Goal: Task Accomplishment & Management: Manage account settings

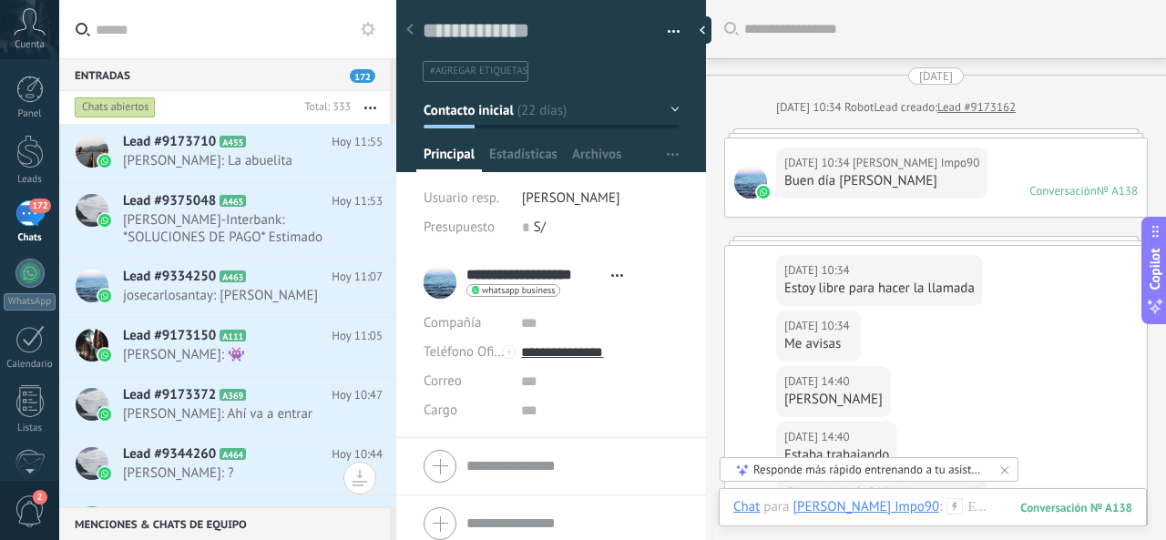
click at [248, 150] on h2 "Lead #9173710 A455" at bounding box center [227, 142] width 209 height 18
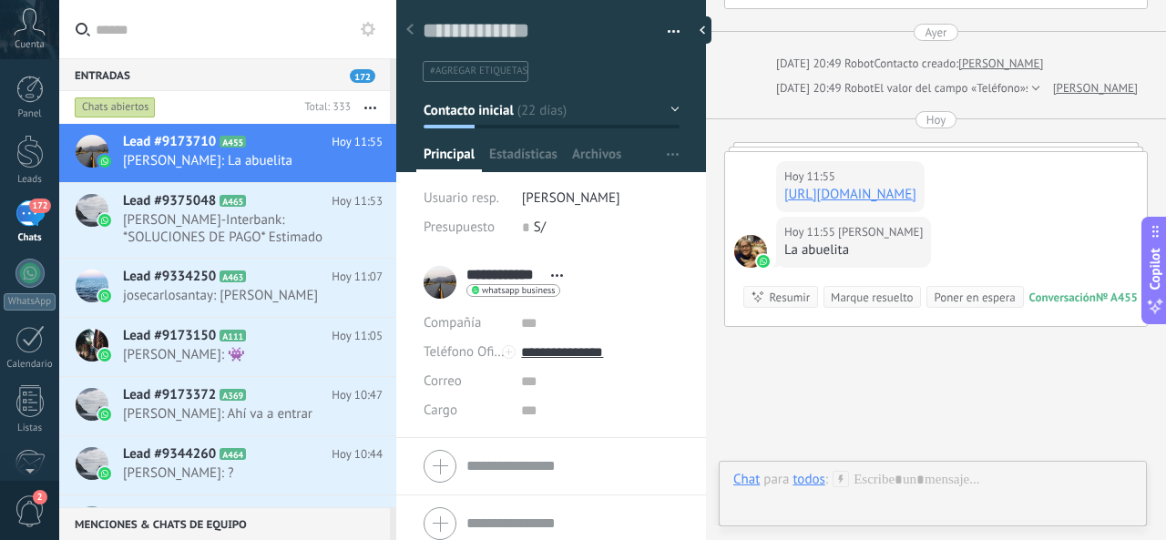
scroll to position [1470, 0]
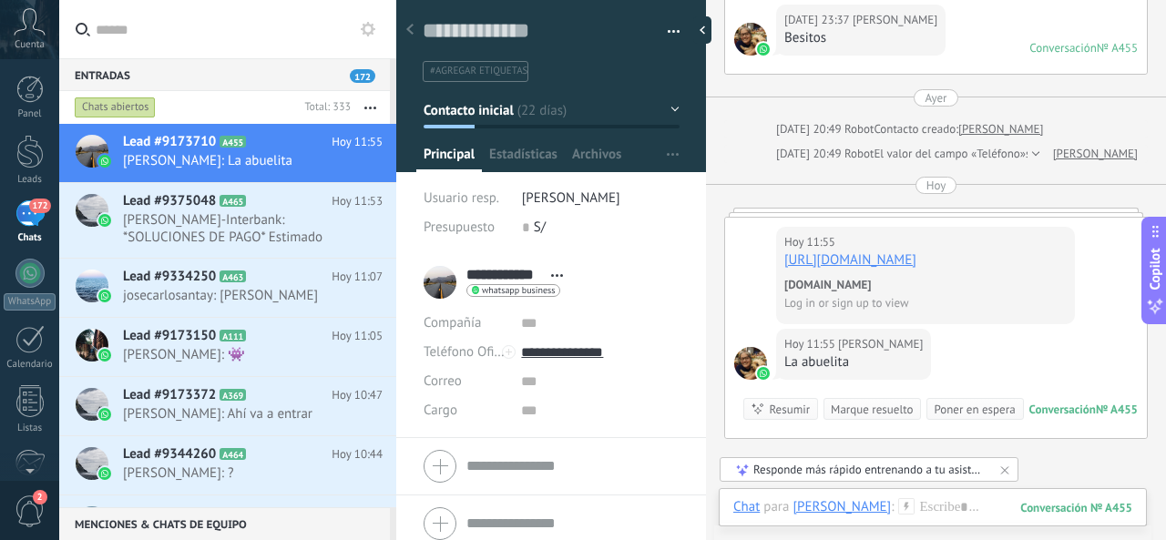
click at [916, 258] on link "[URL][DOMAIN_NAME]" at bounding box center [850, 259] width 132 height 17
click at [237, 231] on span "[PERSON_NAME]-Interbank: *SOLUCIONES DE PAGO* Estimado [PERSON_NAME], le saluda…" at bounding box center [235, 228] width 225 height 35
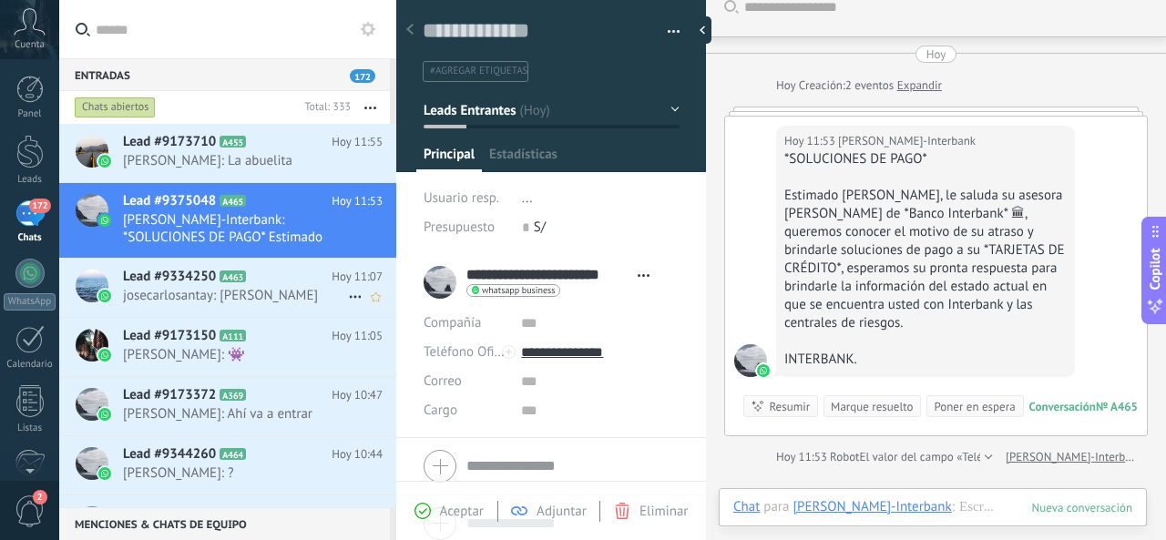
scroll to position [27, 0]
drag, startPoint x: 230, startPoint y: 220, endPoint x: 180, endPoint y: 225, distance: 50.3
click at [180, 225] on span "[PERSON_NAME]-Interbank: *SOLUCIONES DE PAGO* Estimado [PERSON_NAME], le saluda…" at bounding box center [235, 228] width 225 height 35
click at [210, 343] on span "Lead #9173150" at bounding box center [169, 336] width 93 height 18
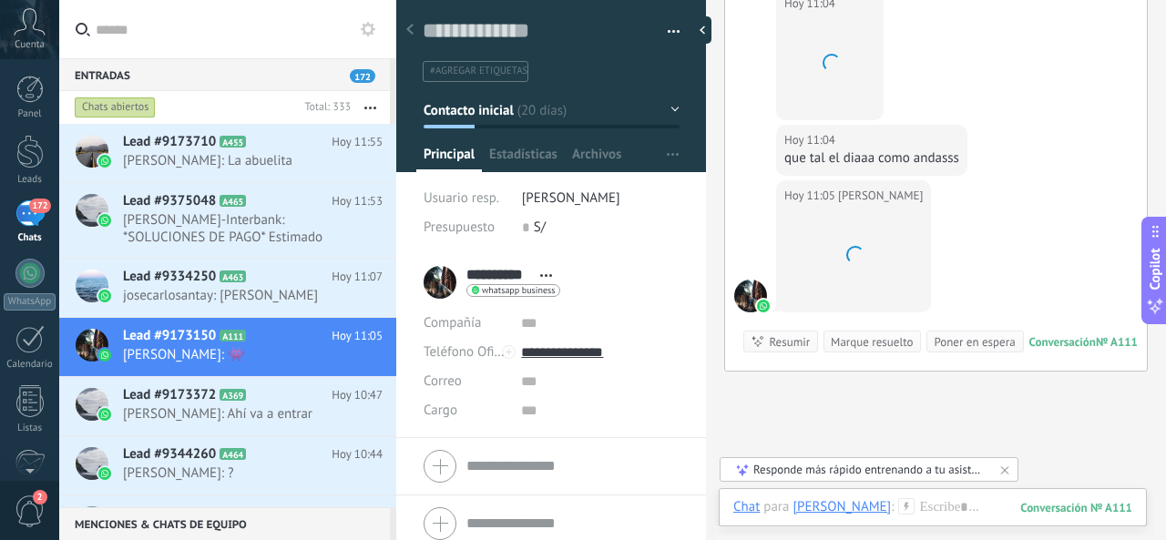
scroll to position [3129, 0]
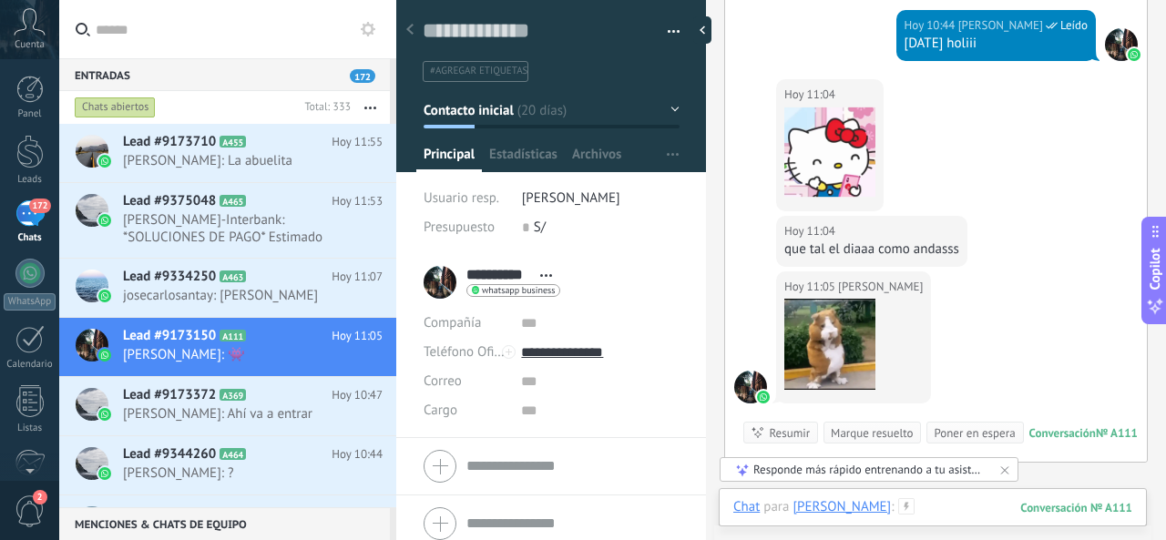
click at [914, 510] on div at bounding box center [932, 525] width 399 height 55
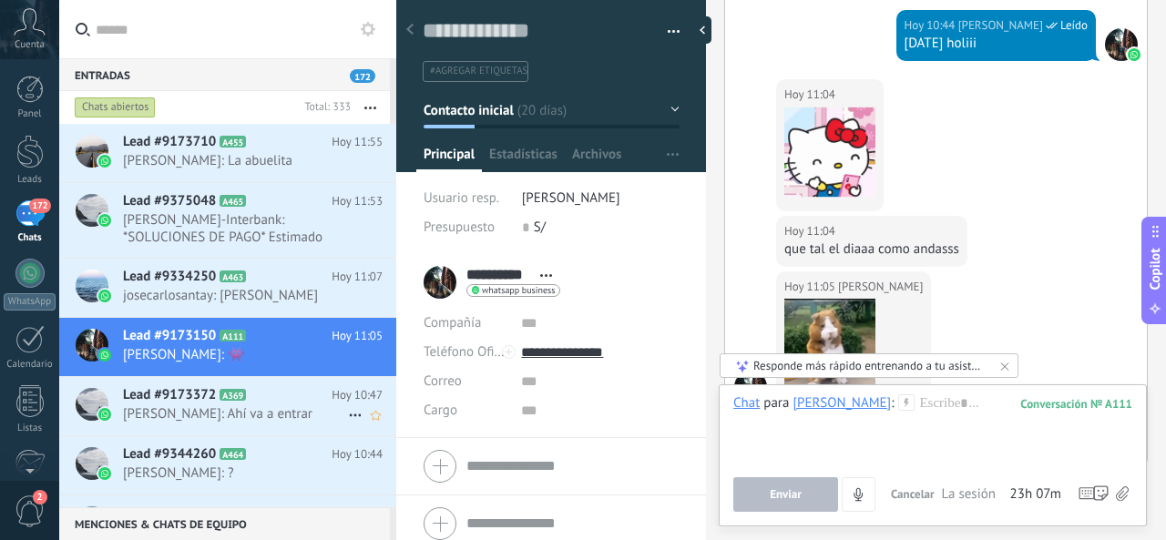
click at [273, 413] on span "[PERSON_NAME]: Ahí va a entrar" at bounding box center [235, 413] width 225 height 17
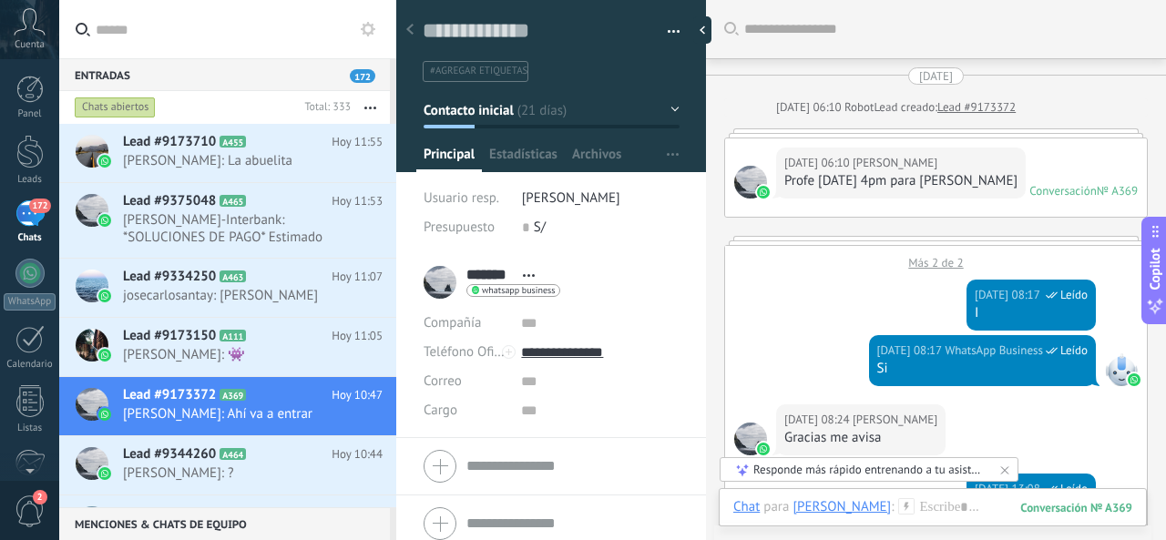
scroll to position [2197, 0]
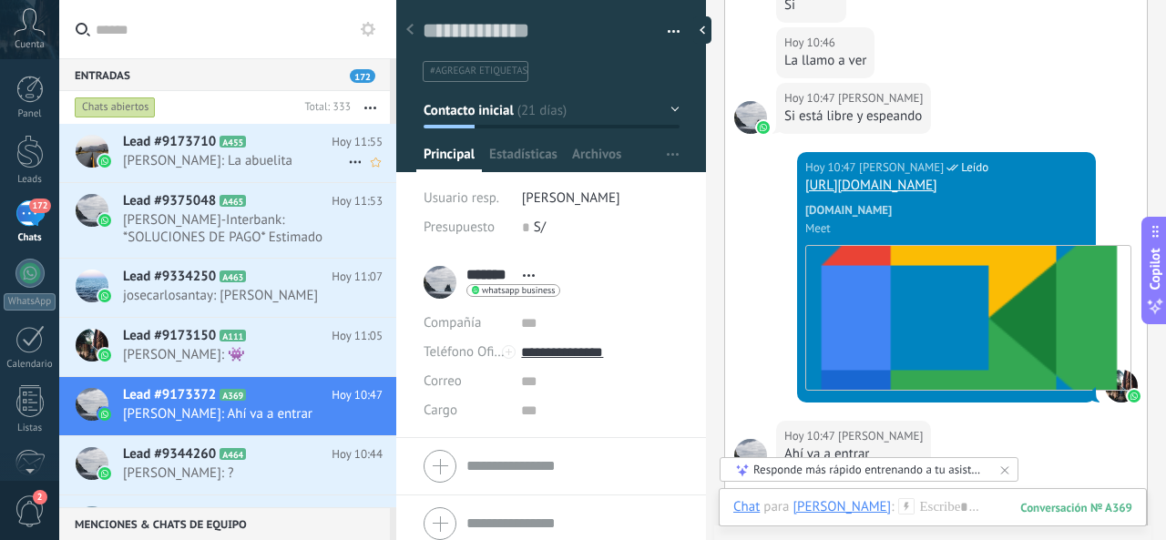
click at [260, 161] on span "[PERSON_NAME]: La abuelita" at bounding box center [235, 160] width 225 height 17
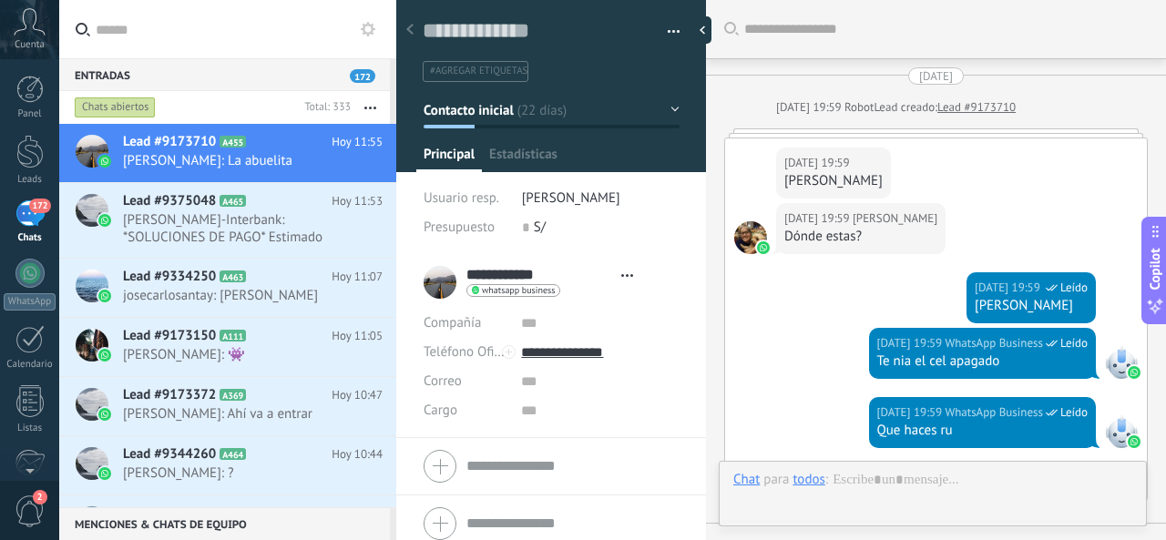
type textarea "**********"
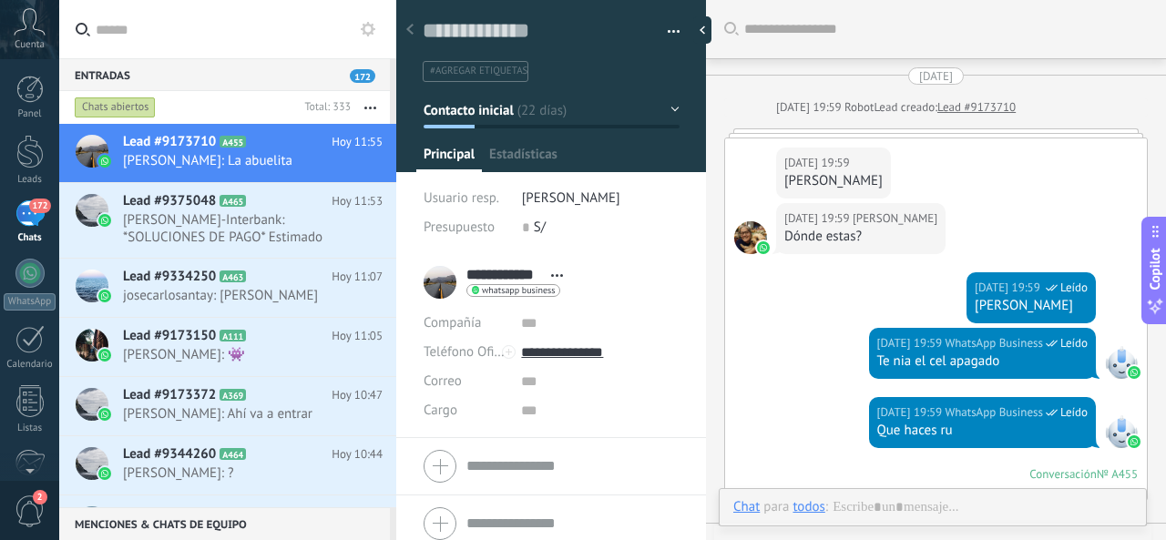
scroll to position [1549, 0]
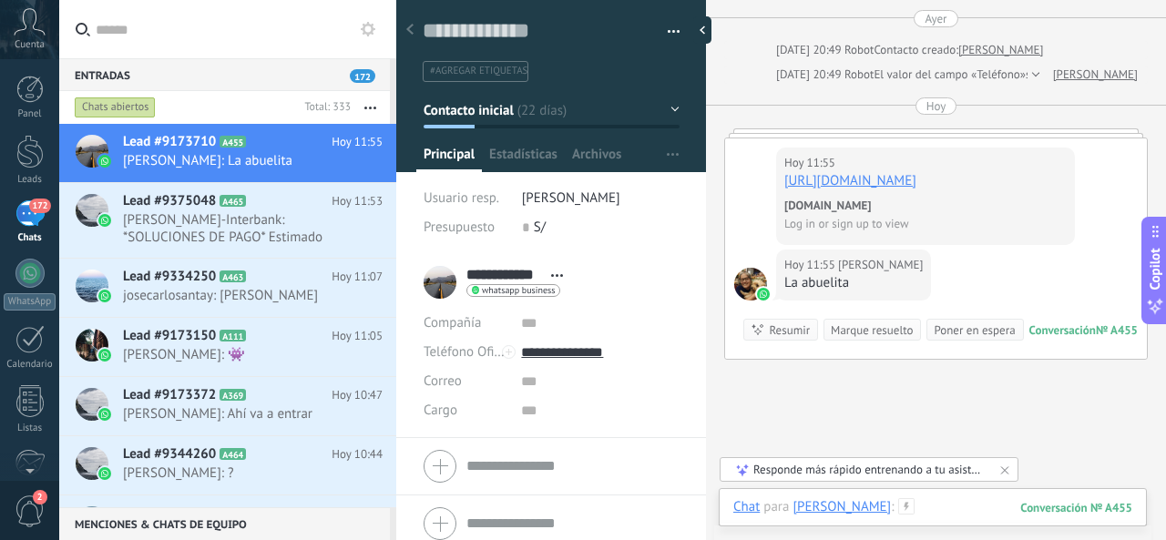
click at [930, 502] on div at bounding box center [932, 525] width 399 height 55
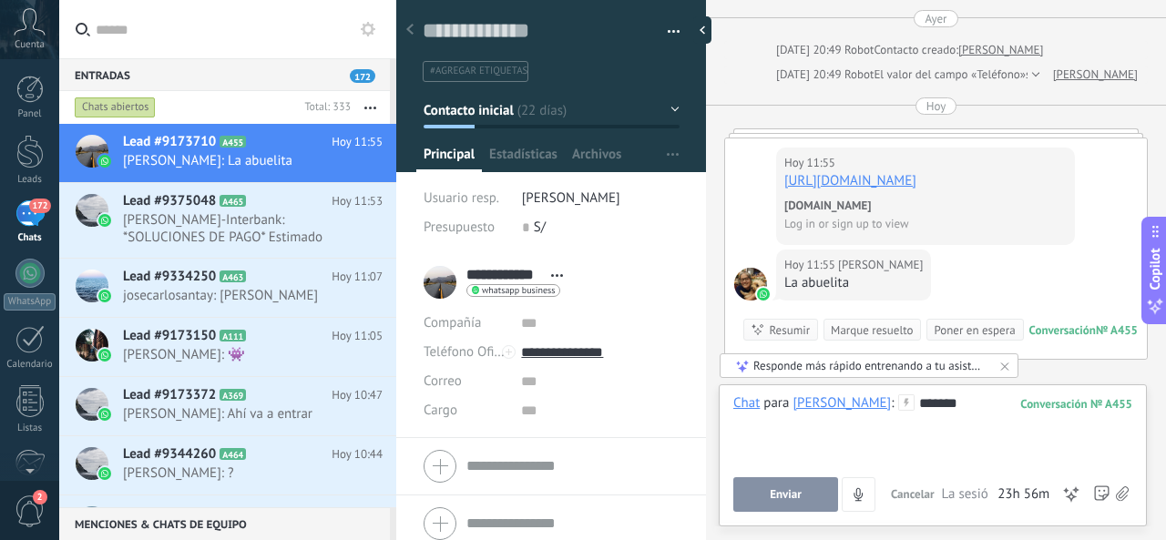
click at [796, 500] on span "Enviar" at bounding box center [786, 494] width 32 height 13
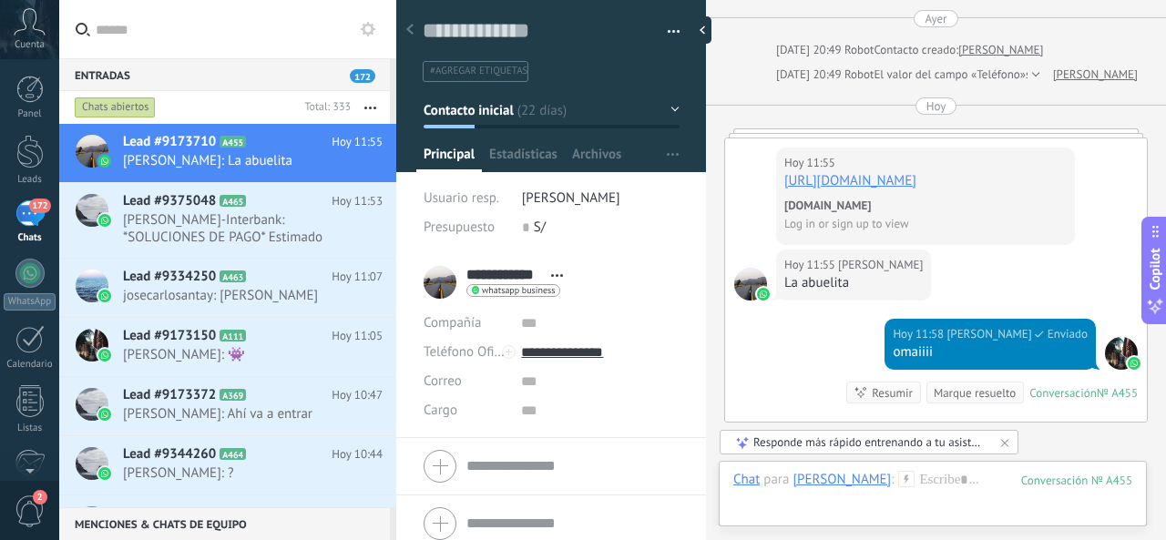
scroll to position [1761, 0]
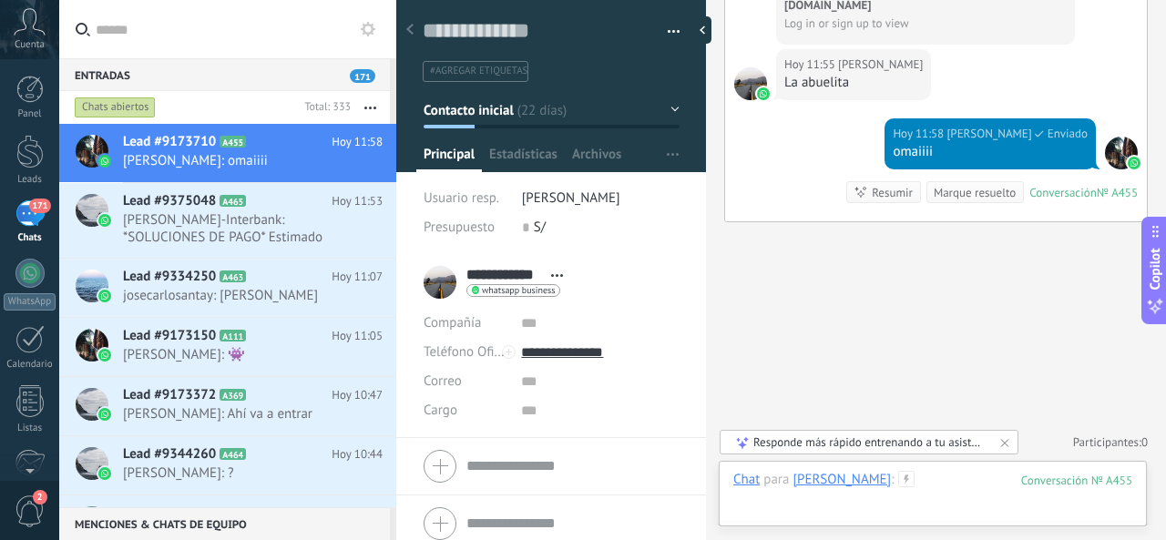
click at [916, 484] on div at bounding box center [932, 498] width 399 height 55
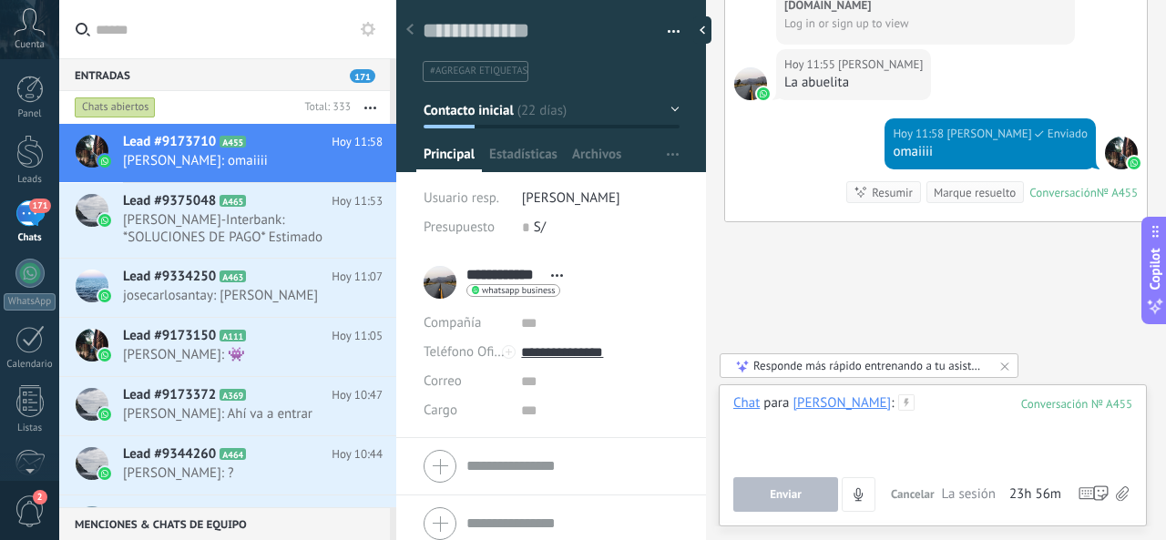
click at [911, 423] on div at bounding box center [932, 428] width 399 height 69
click at [928, 416] on div at bounding box center [932, 428] width 399 height 69
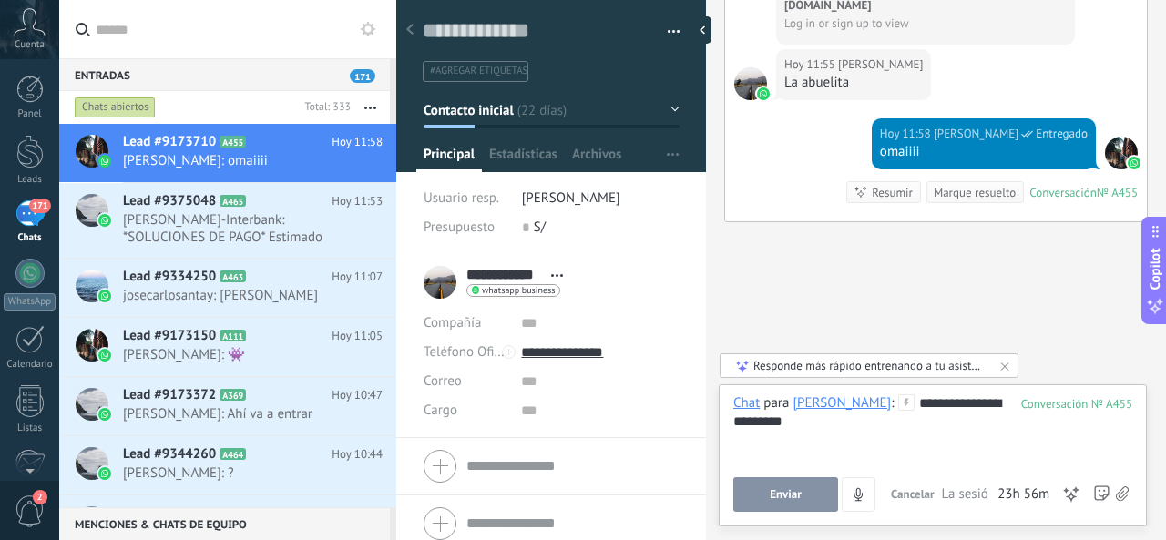
click at [786, 487] on button "Enviar" at bounding box center [785, 494] width 105 height 35
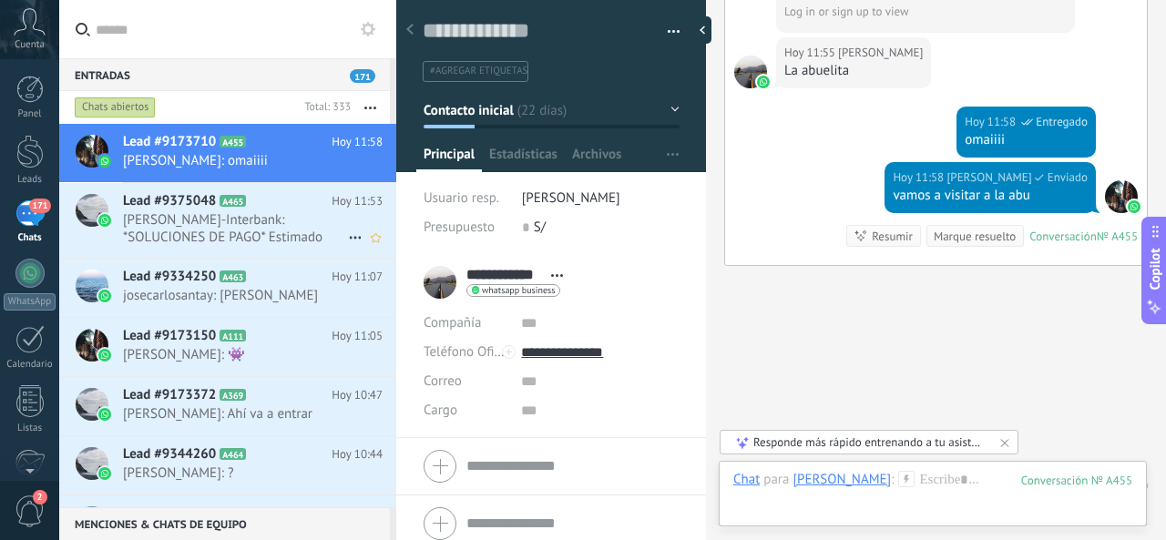
scroll to position [1816, 0]
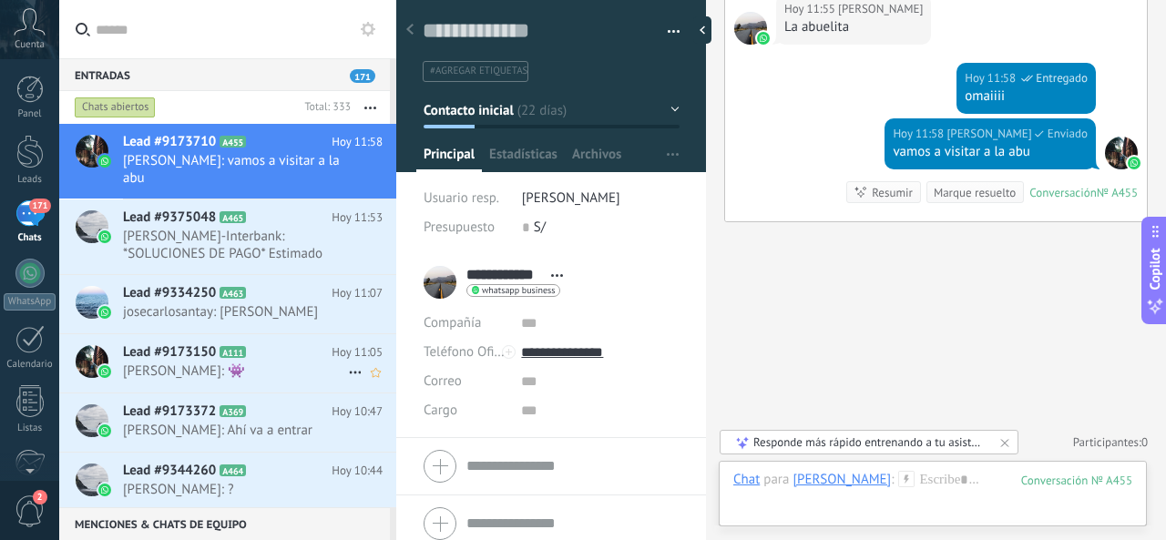
click at [268, 361] on div "Lead #9173150 A111 [DATE] 11:05 [PERSON_NAME]: 👾" at bounding box center [259, 362] width 273 height 57
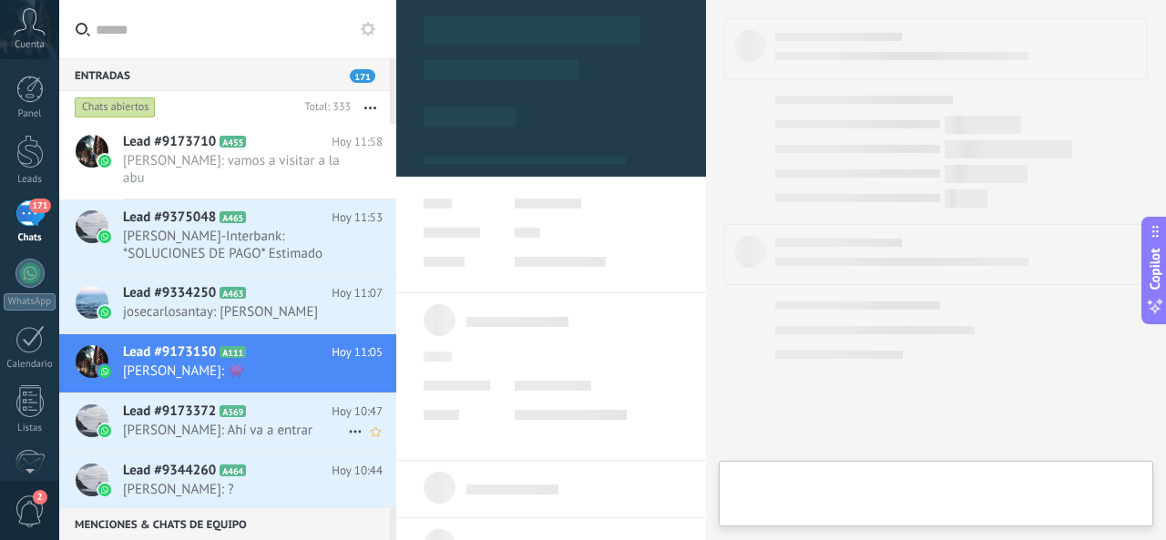
click at [270, 429] on span "[PERSON_NAME]: Ahí va a entrar" at bounding box center [235, 430] width 225 height 17
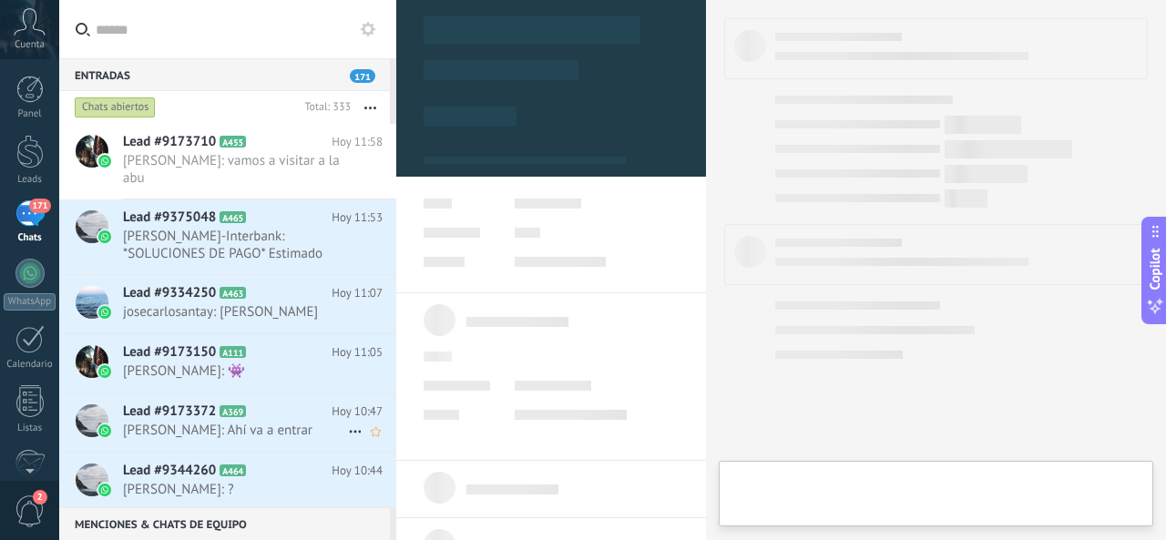
scroll to position [27, 0]
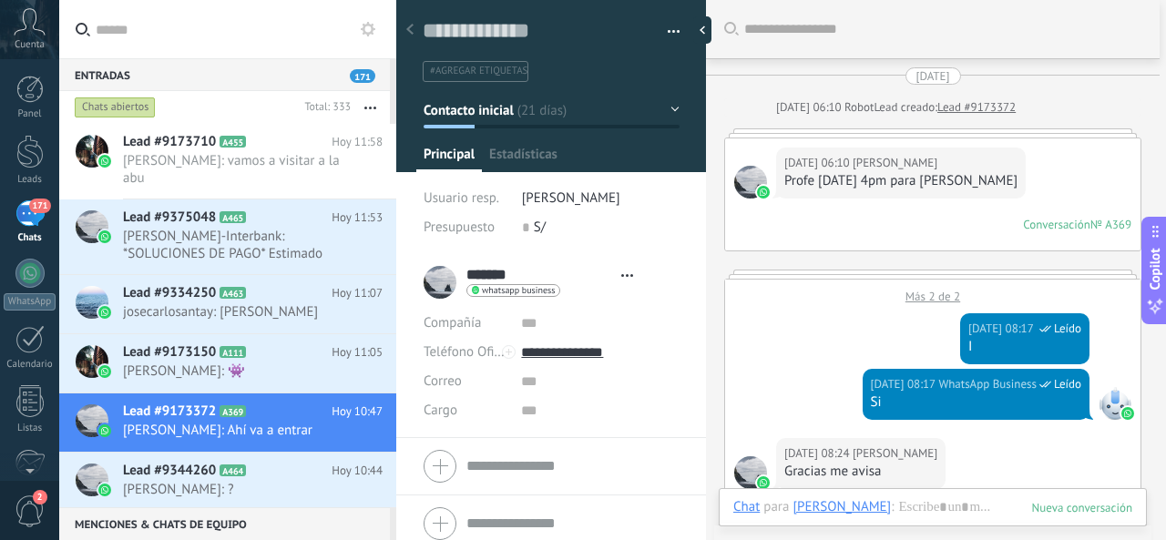
type textarea "**********"
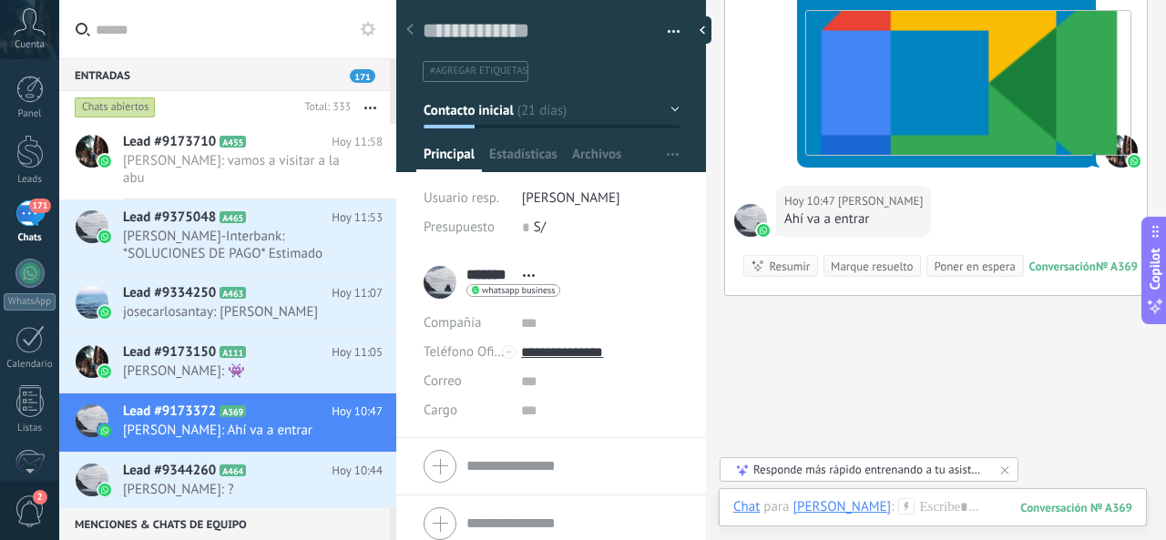
scroll to position [2498, 0]
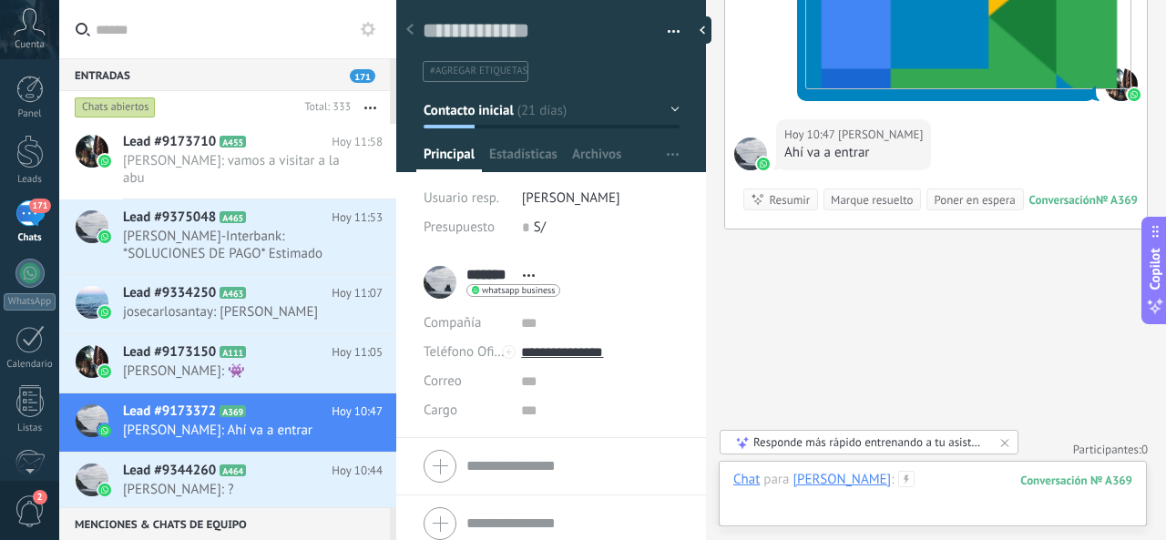
drag, startPoint x: 883, startPoint y: 484, endPoint x: 893, endPoint y: 485, distance: 10.1
click at [892, 485] on div at bounding box center [932, 498] width 399 height 55
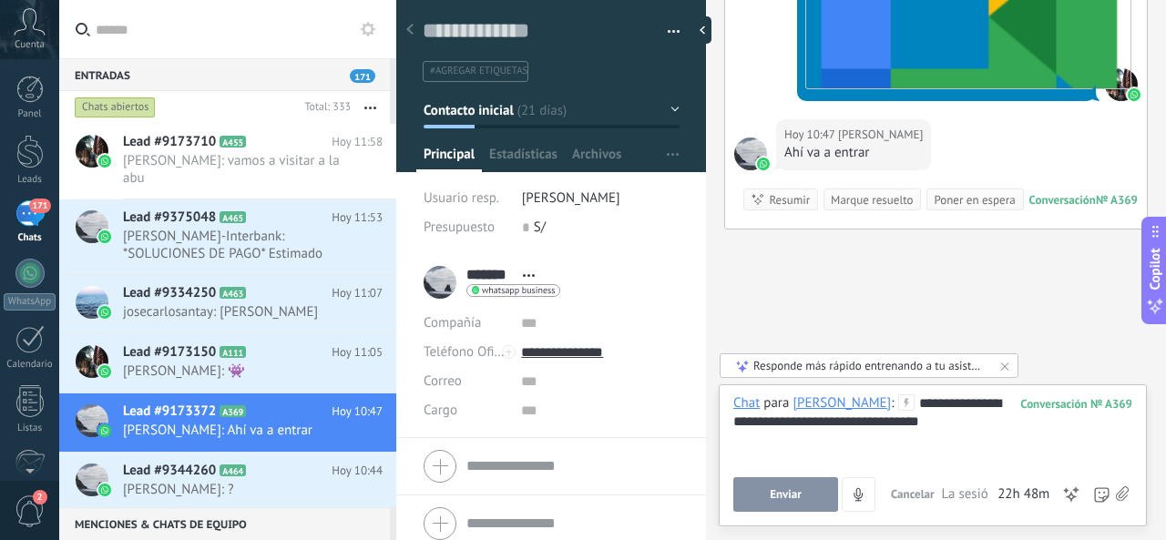
click at [781, 491] on span "Enviar" at bounding box center [786, 494] width 32 height 13
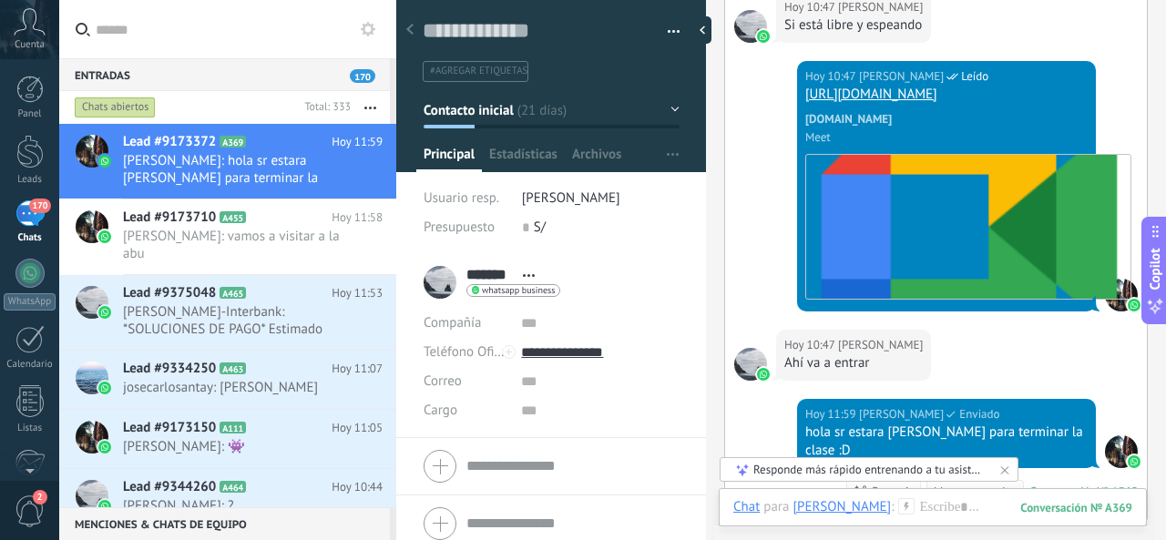
scroll to position [2106, 0]
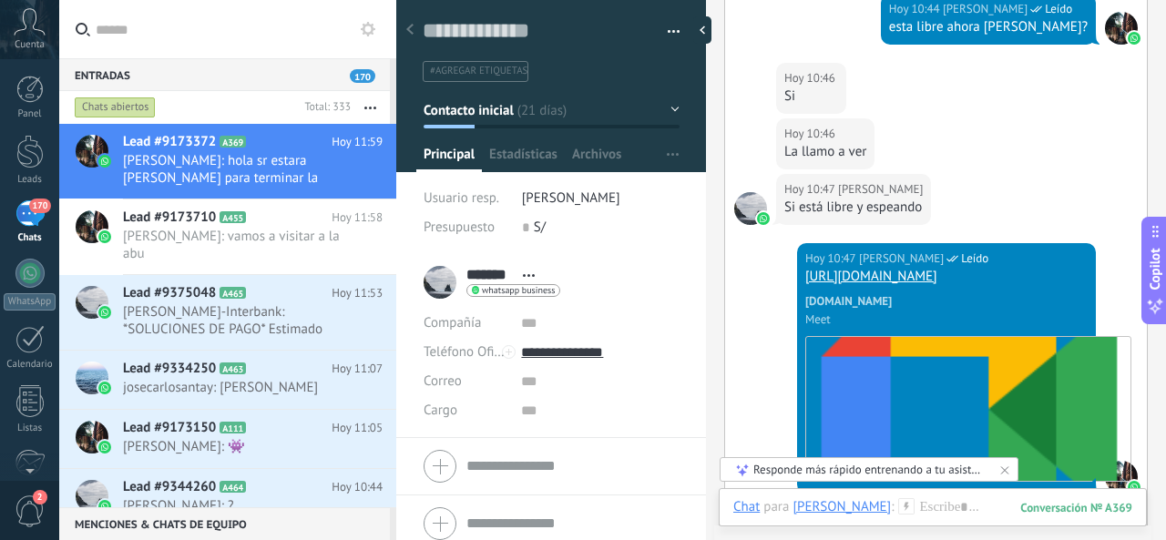
click at [877, 276] on link "[URL][DOMAIN_NAME]" at bounding box center [871, 276] width 132 height 17
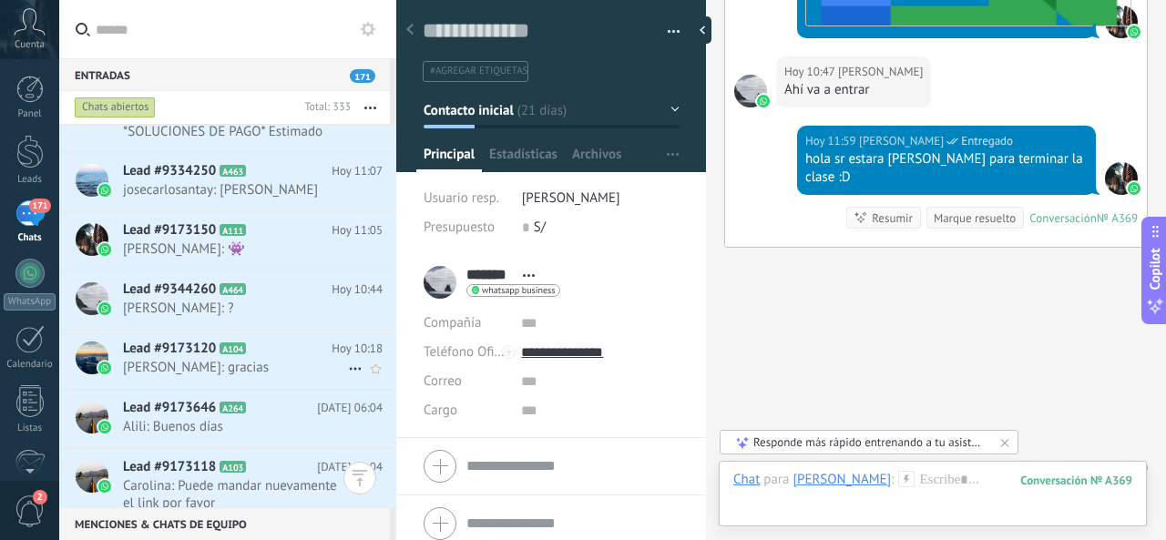
scroll to position [273, 0]
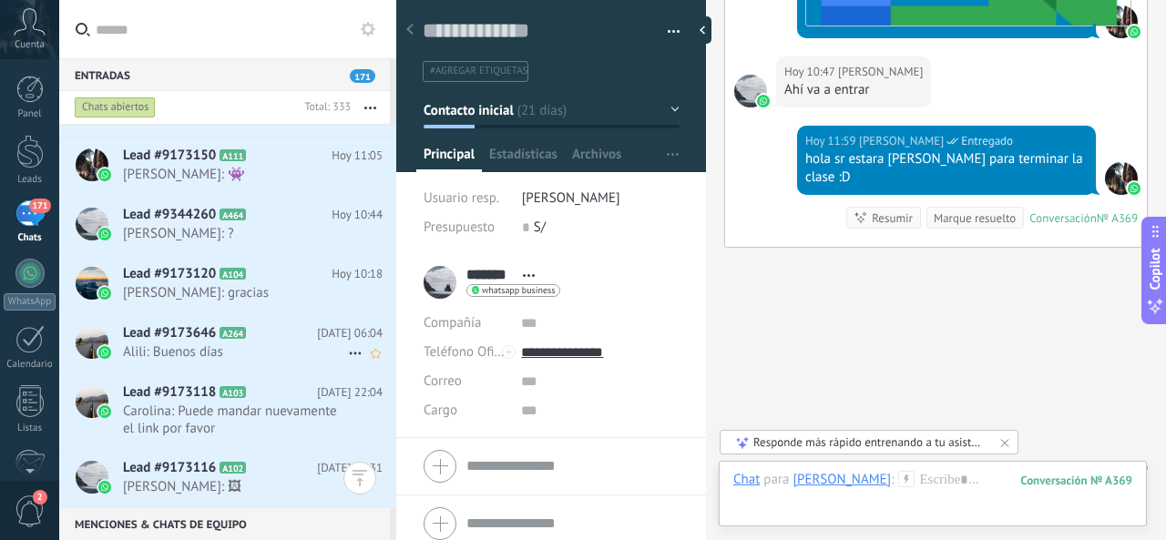
click at [240, 339] on h2 "Lead #9173646 A264" at bounding box center [220, 333] width 194 height 18
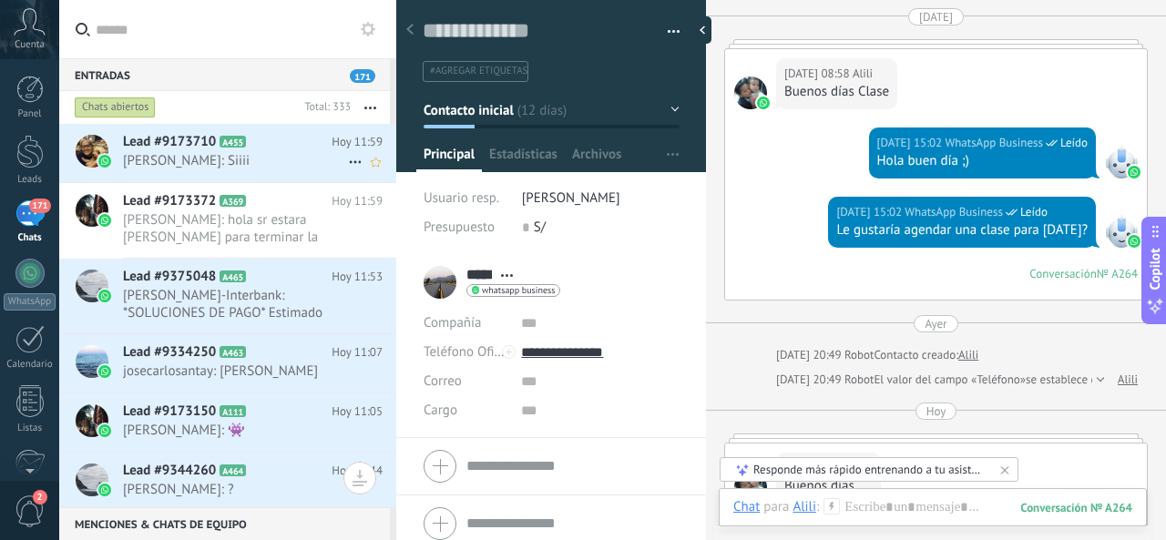
click at [254, 174] on div "Lead #9173710 A455 [DATE] 11:59 [PERSON_NAME]: Siiii" at bounding box center [259, 152] width 273 height 57
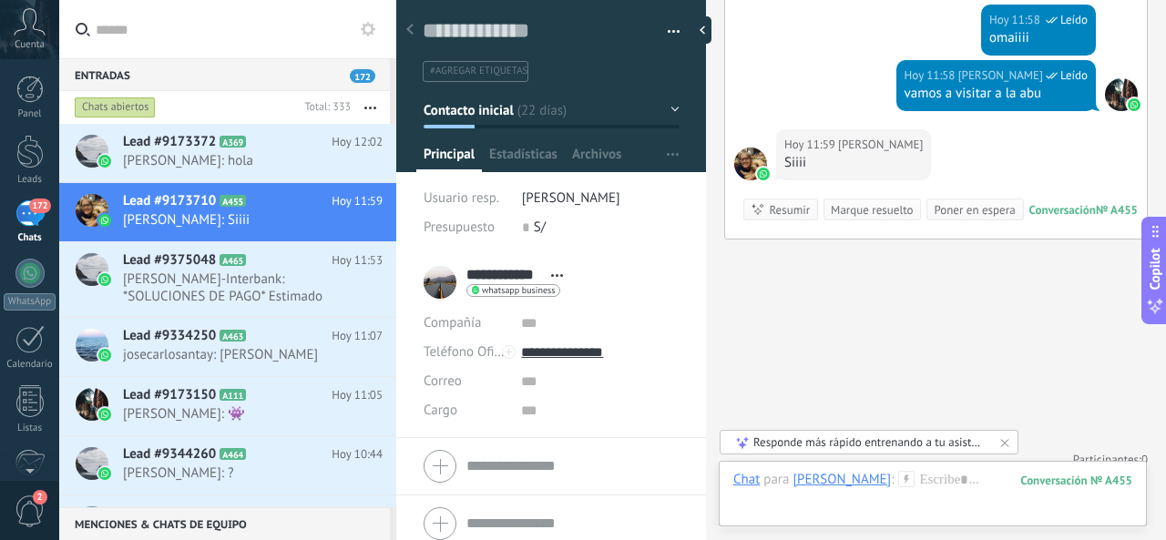
scroll to position [1943, 0]
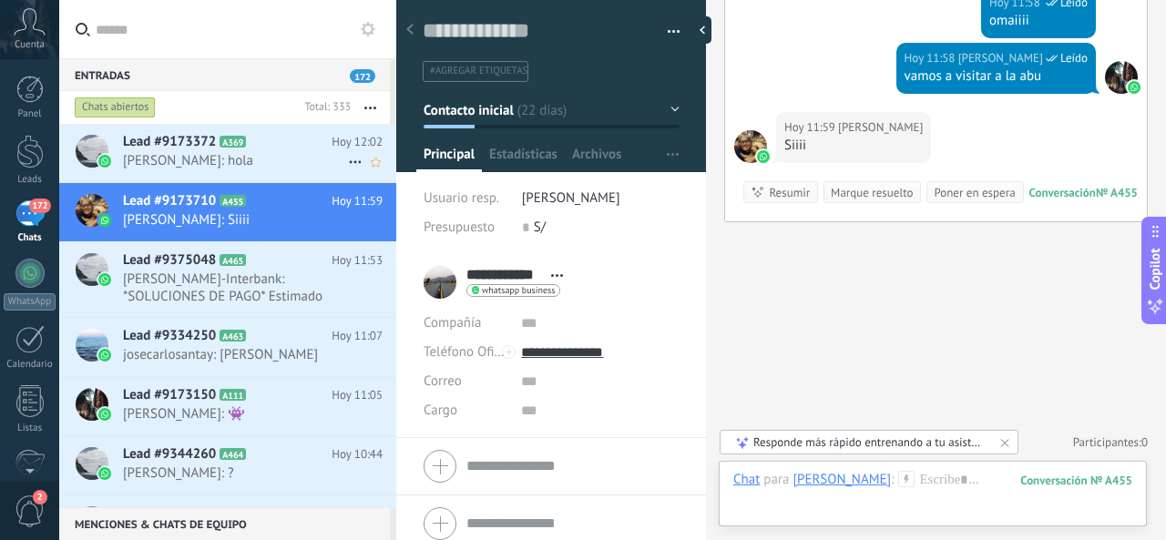
click at [230, 170] on div "Lead #9173372 A369 [DATE] 12:02 [PERSON_NAME]: hola" at bounding box center [259, 152] width 273 height 57
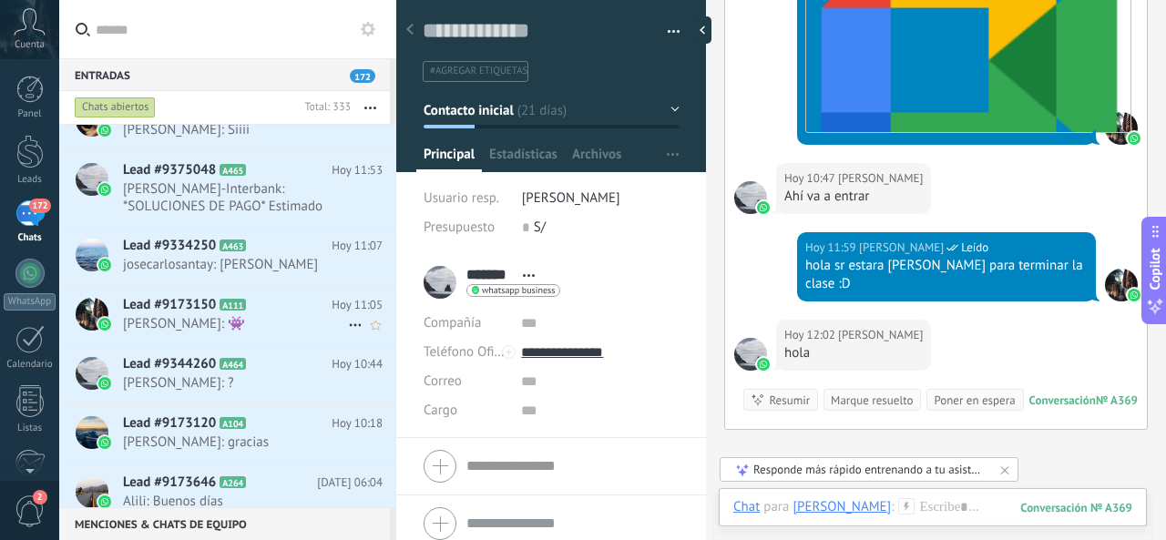
scroll to position [273, 0]
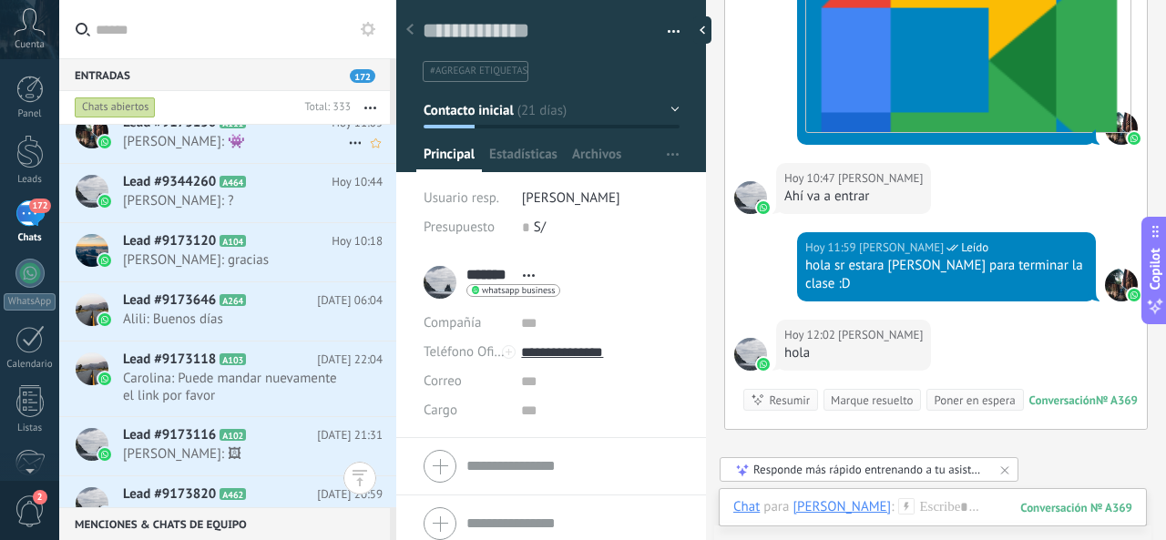
click at [275, 146] on span "[PERSON_NAME]: 👾" at bounding box center [235, 141] width 225 height 17
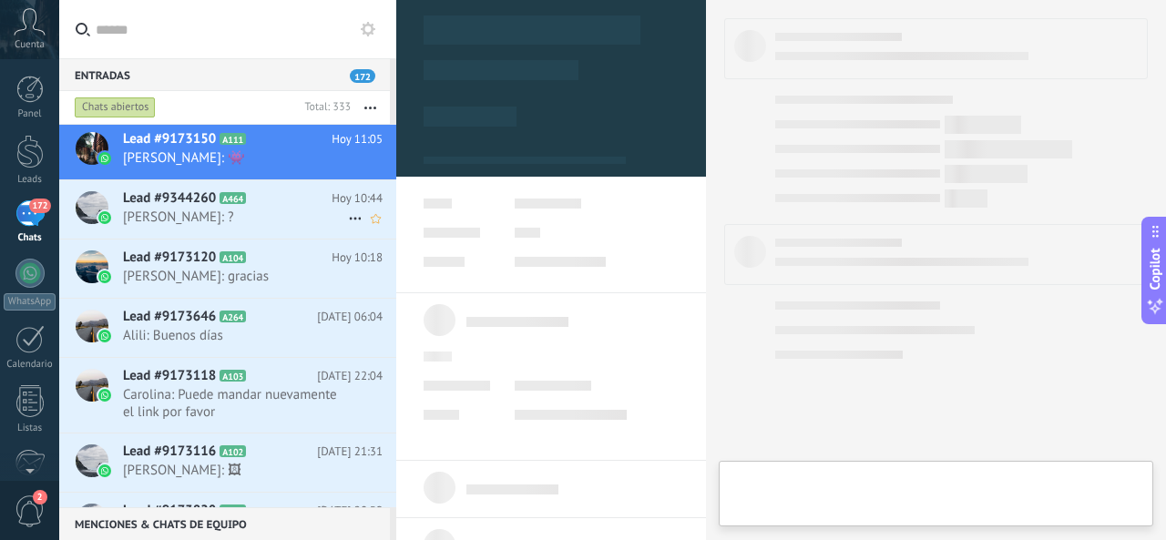
scroll to position [295, 0]
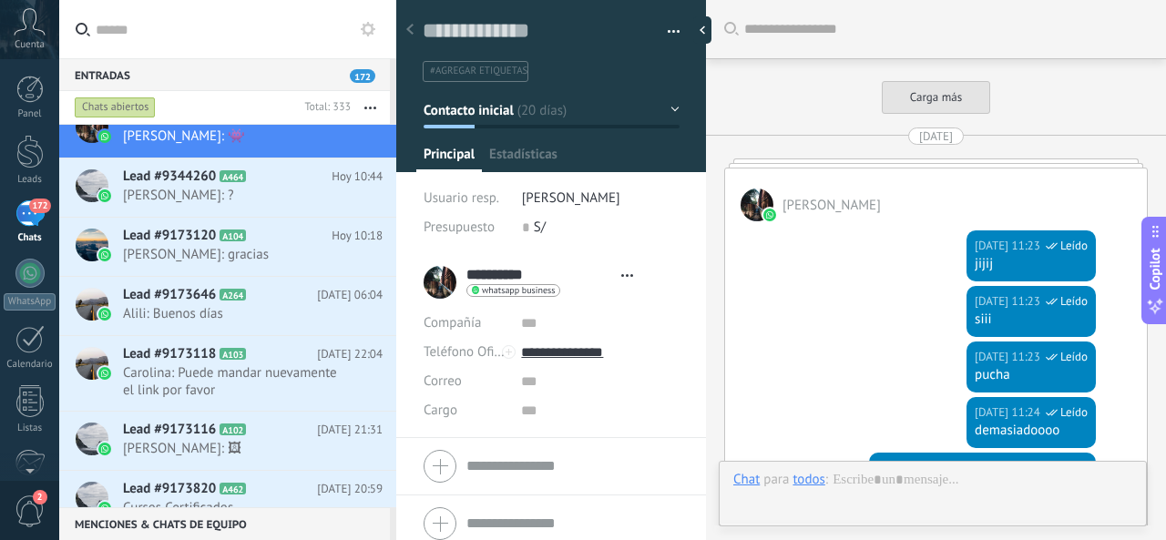
type textarea "**********"
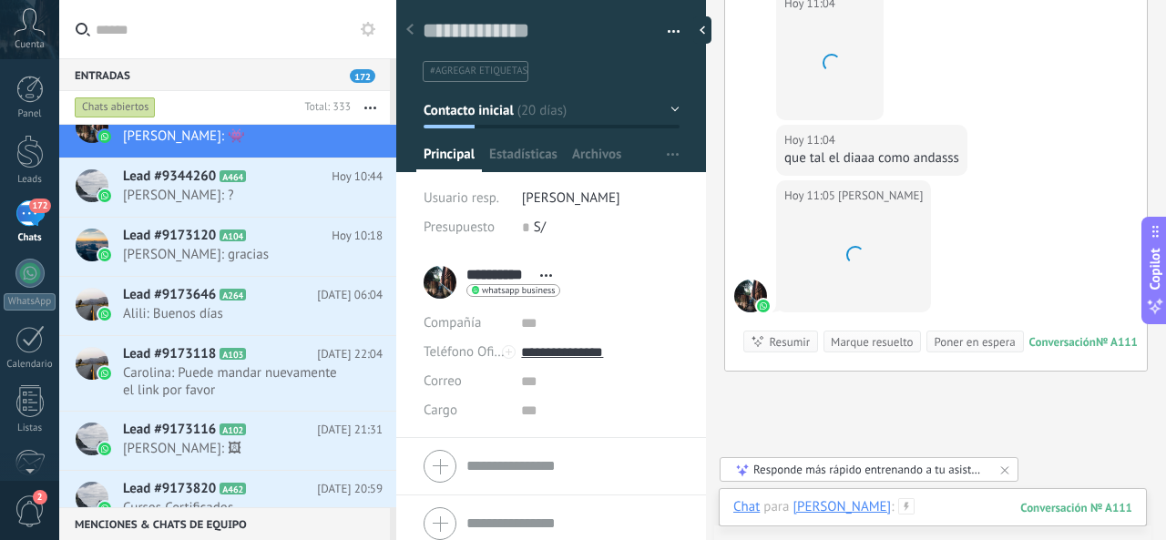
click at [913, 500] on div at bounding box center [932, 525] width 399 height 55
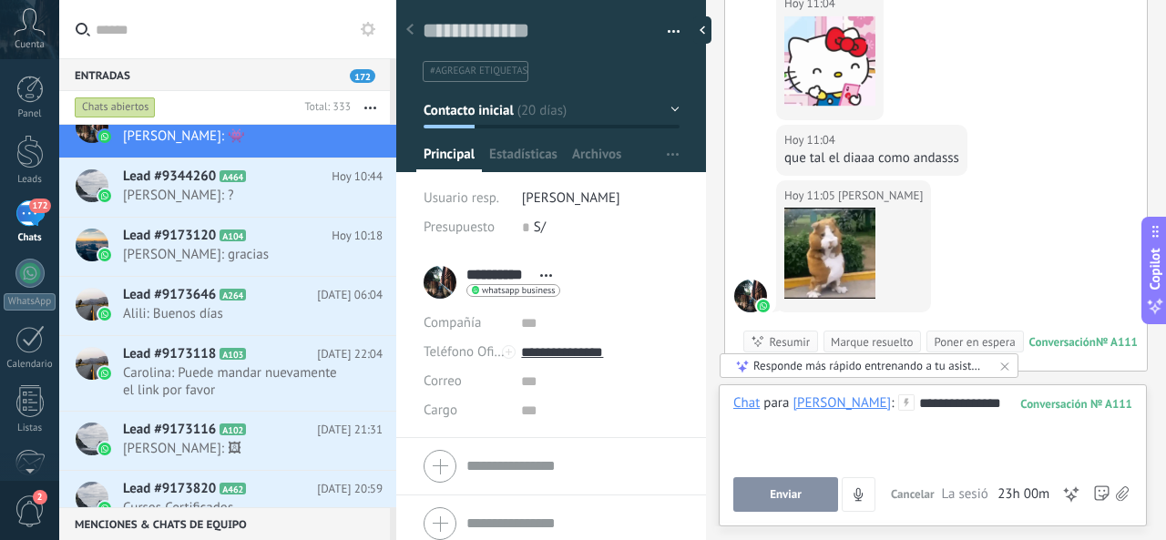
click at [807, 489] on button "Enviar" at bounding box center [785, 494] width 105 height 35
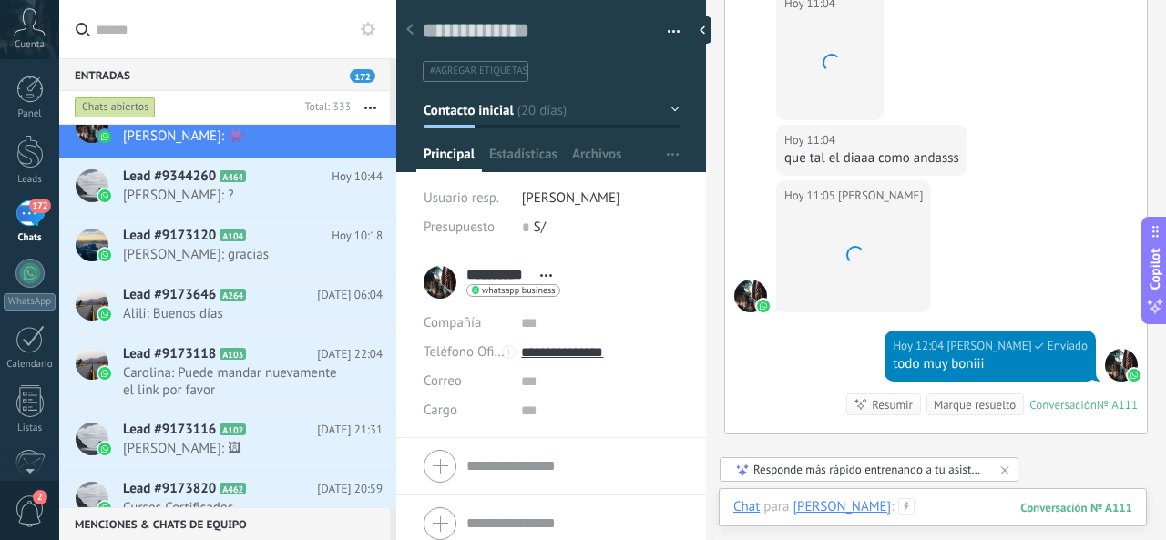
click at [900, 484] on div "Buscar Carga más [DATE] Vane Albis [DATE] 11:23 WhatsApp Business Leído jijij […" at bounding box center [936, 270] width 460 height 540
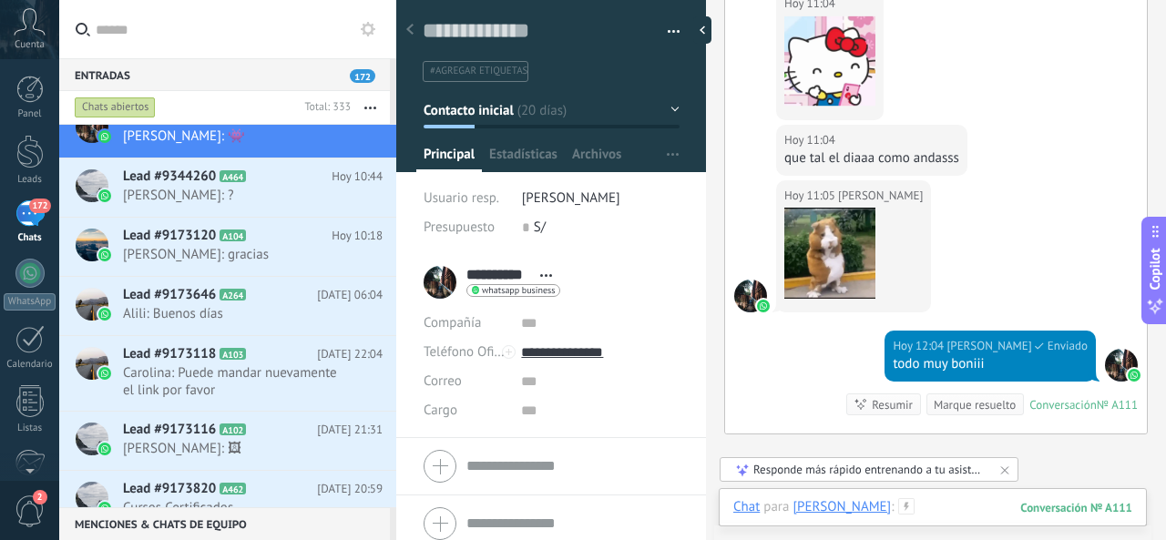
scroll to position [3402, 0]
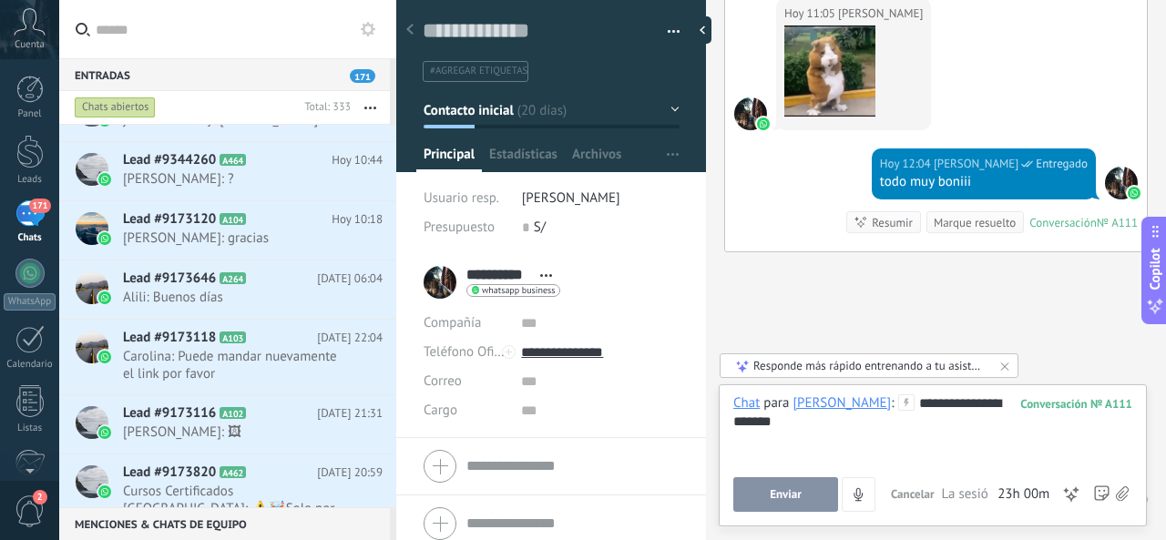
click at [787, 492] on span "Enviar" at bounding box center [786, 494] width 32 height 13
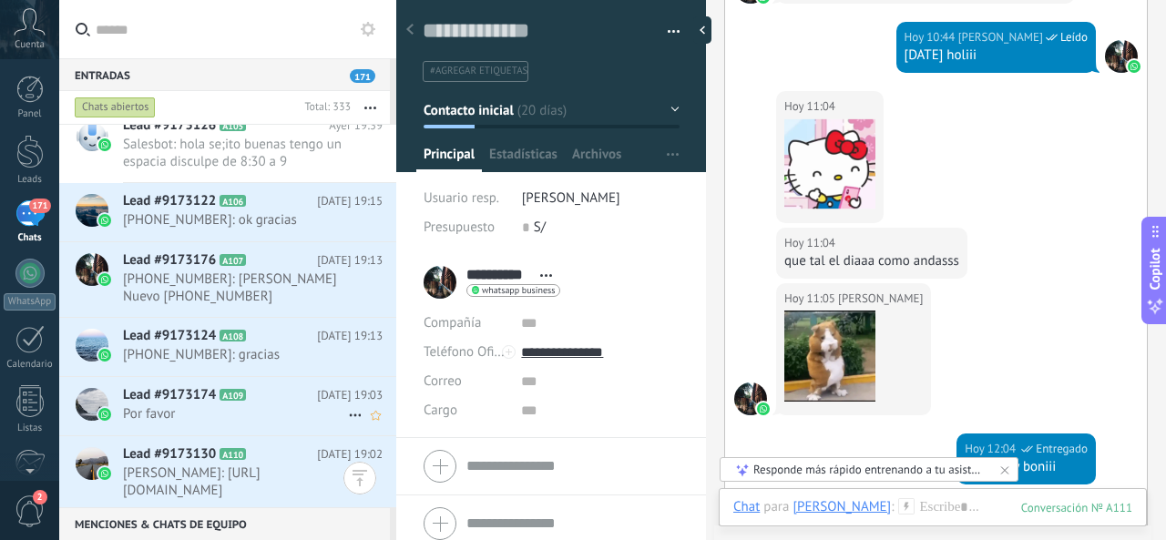
scroll to position [842, 0]
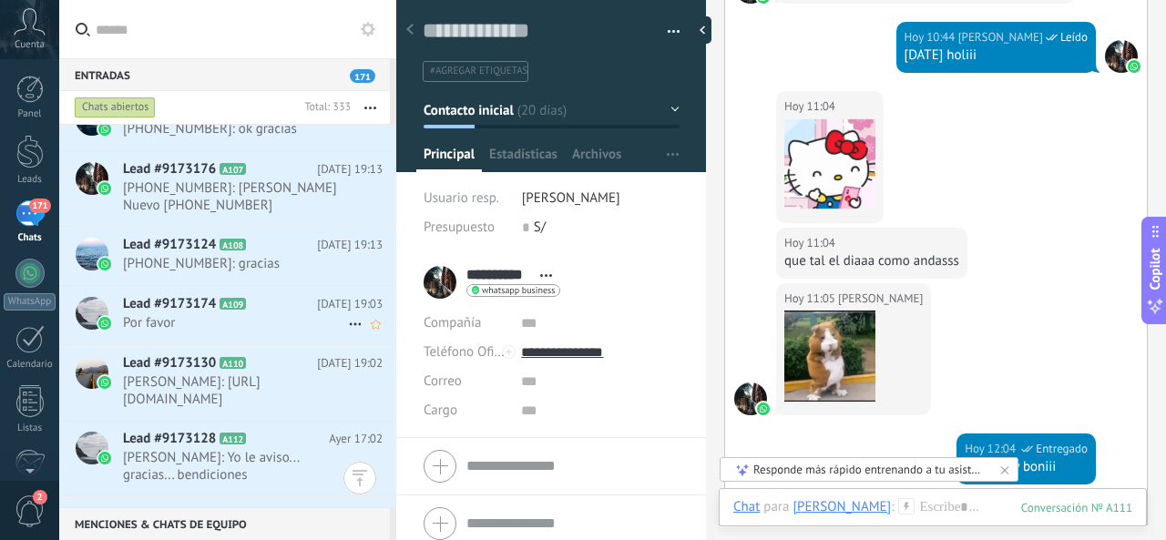
click at [252, 314] on span "Por favor" at bounding box center [235, 322] width 225 height 17
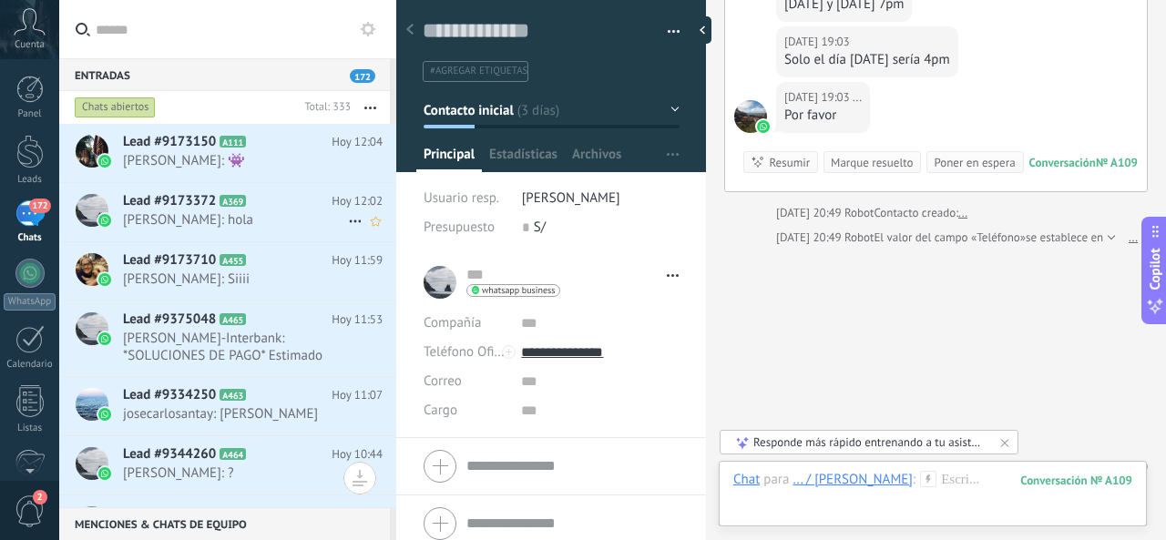
click at [244, 209] on h2 "Lead #9173372 A369" at bounding box center [227, 201] width 209 height 18
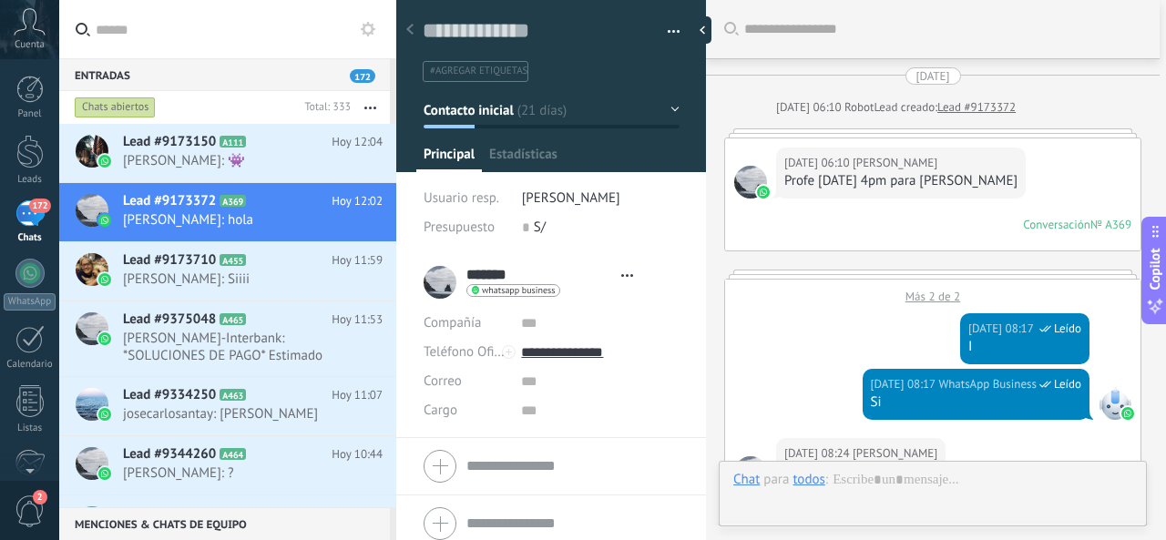
type textarea "**********"
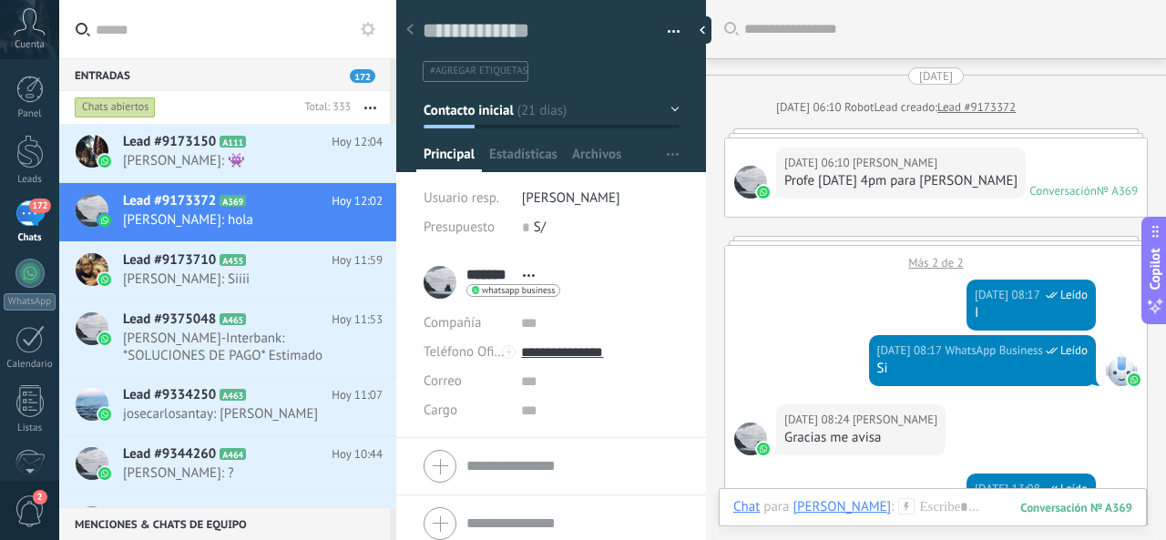
scroll to position [2248, 0]
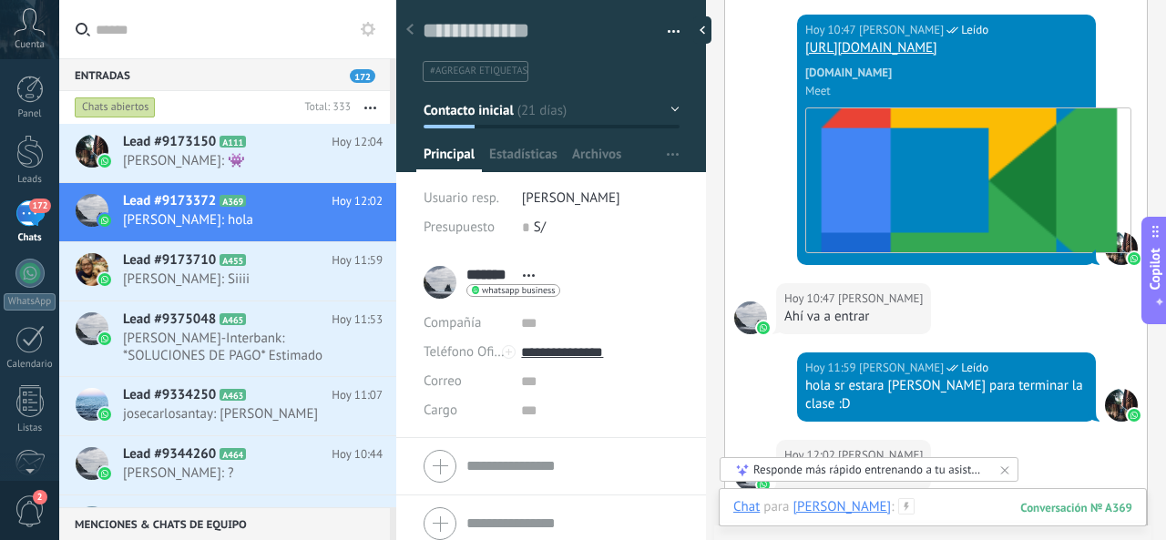
click at [917, 505] on div at bounding box center [932, 525] width 399 height 55
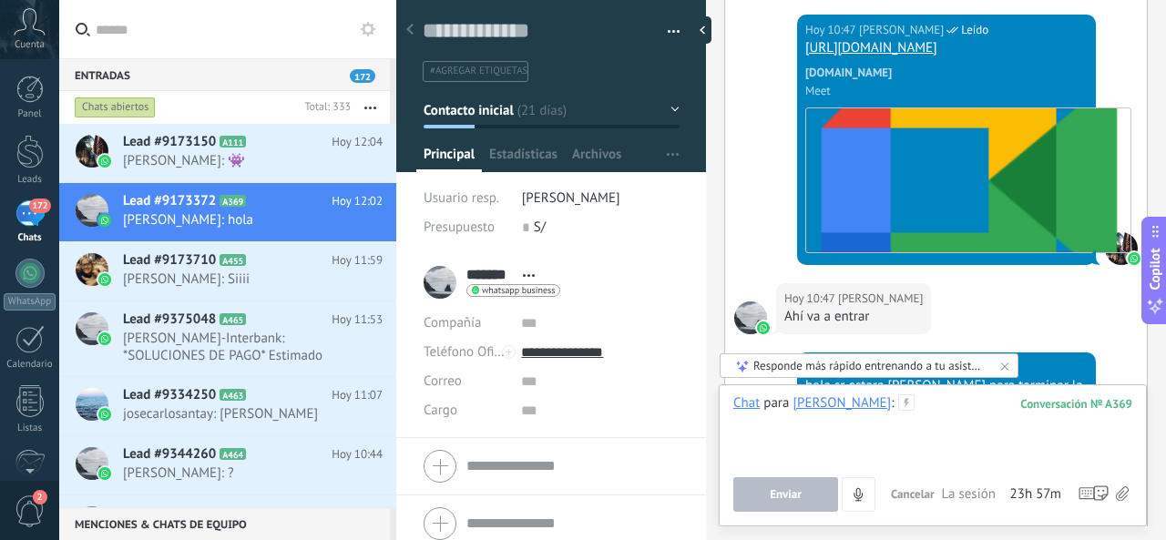
click at [922, 427] on div at bounding box center [932, 428] width 399 height 69
click at [799, 492] on span "Enviar" at bounding box center [786, 494] width 32 height 13
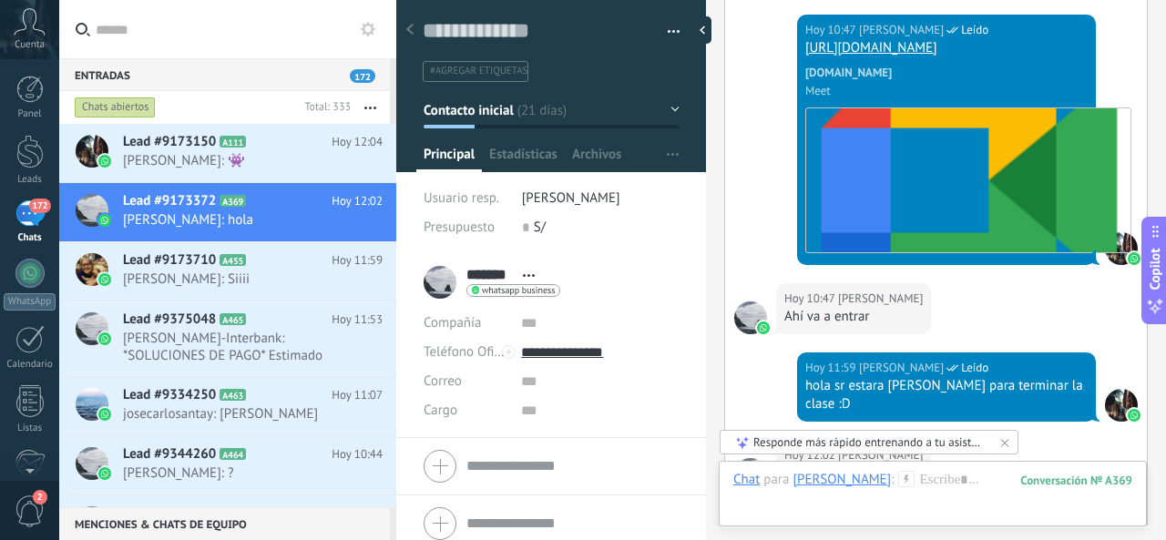
scroll to position [2613, 0]
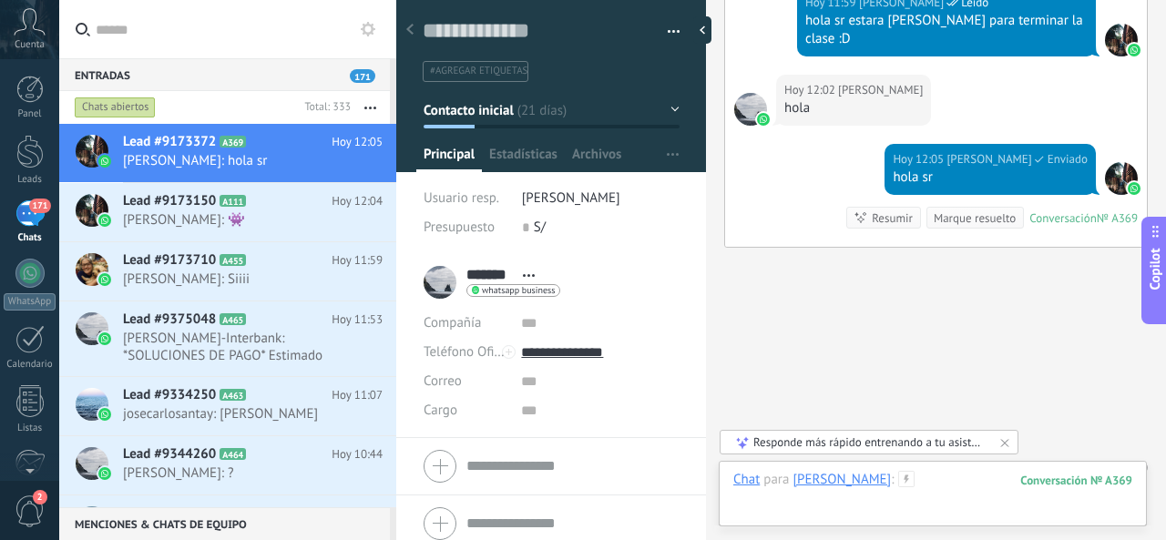
click at [942, 486] on div at bounding box center [932, 498] width 399 height 55
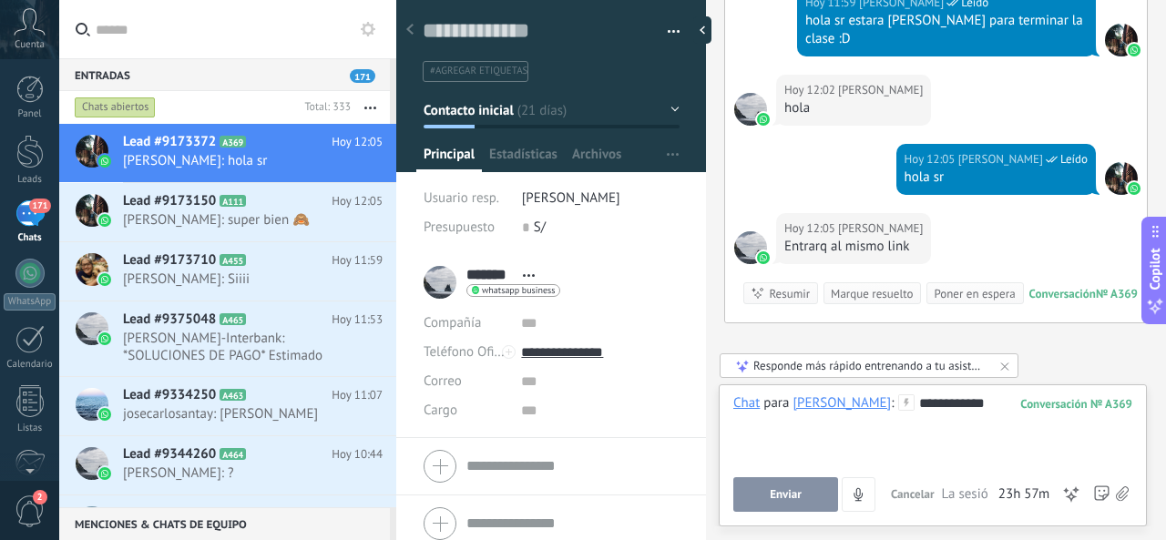
scroll to position [2689, 0]
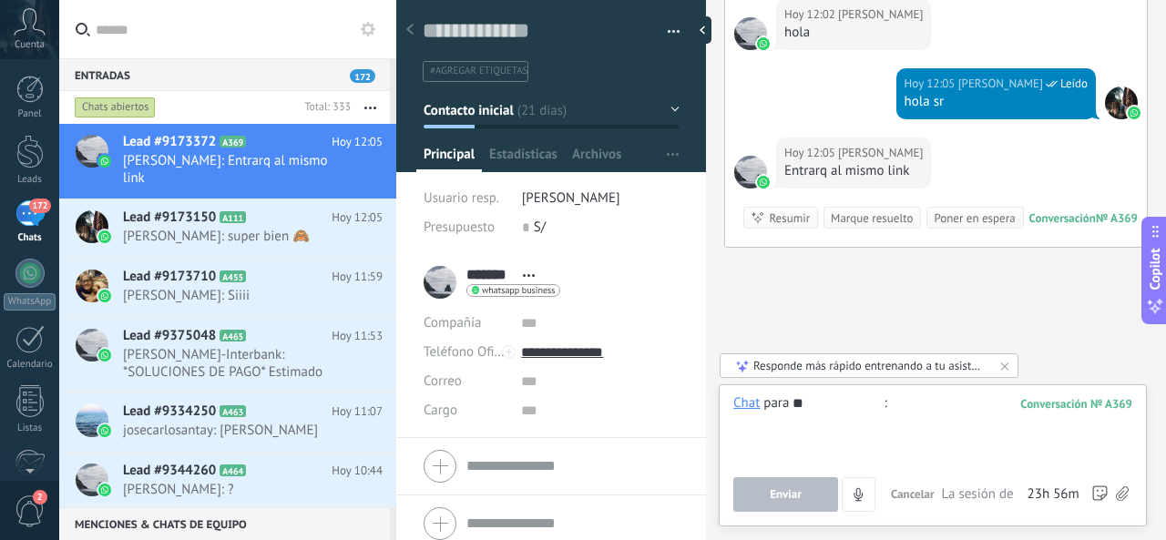
type input "*"
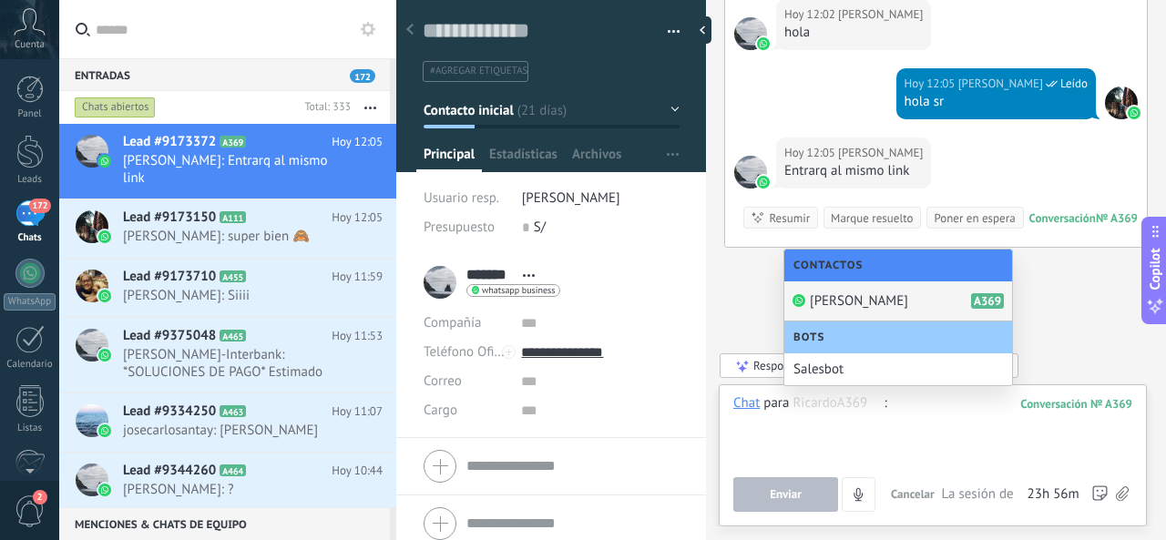
drag, startPoint x: 964, startPoint y: 436, endPoint x: 918, endPoint y: 420, distance: 48.4
click at [963, 437] on div at bounding box center [933, 428] width 400 height 69
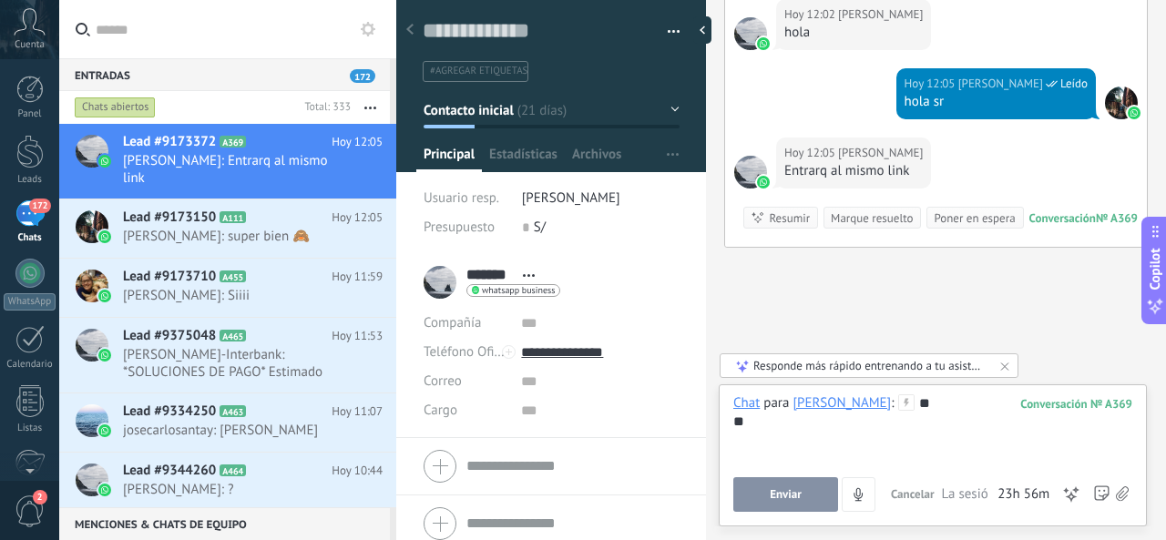
click at [945, 408] on div "** **" at bounding box center [933, 428] width 400 height 69
click at [828, 496] on button "Enviar" at bounding box center [785, 494] width 105 height 35
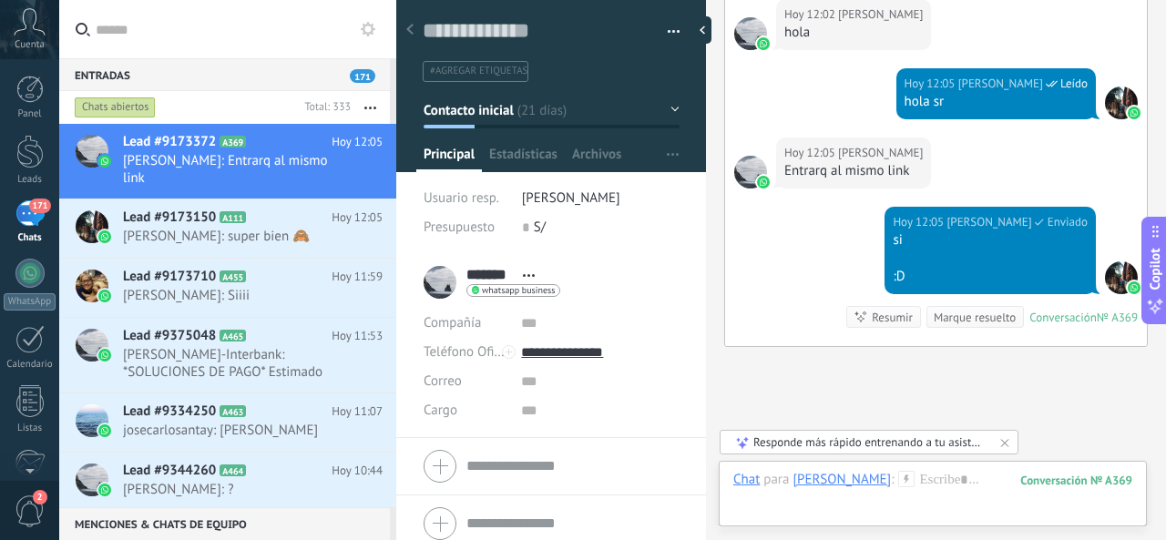
scroll to position [2788, 0]
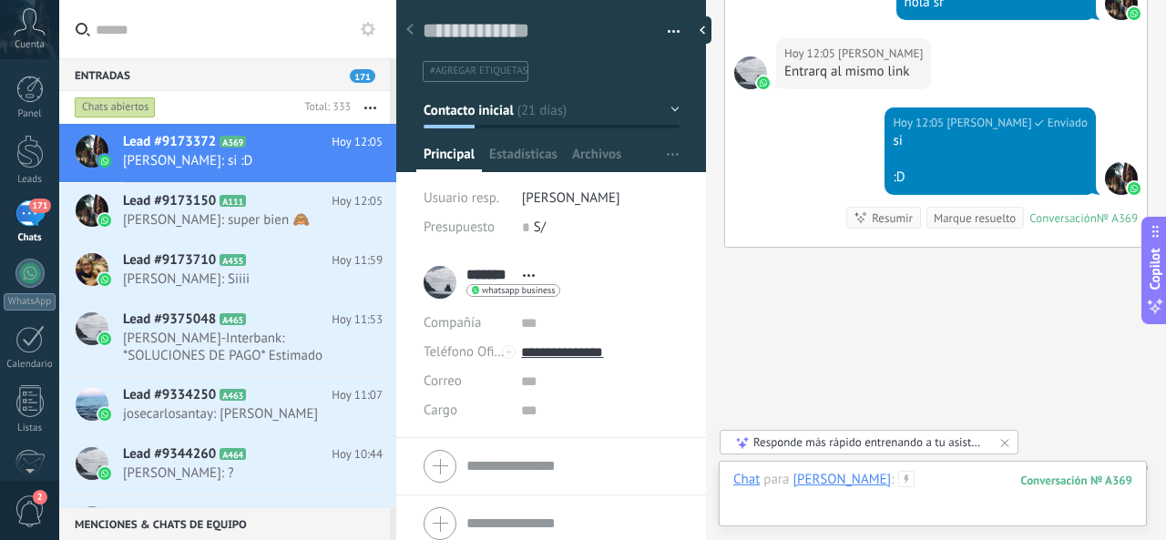
click at [944, 478] on div at bounding box center [932, 498] width 399 height 55
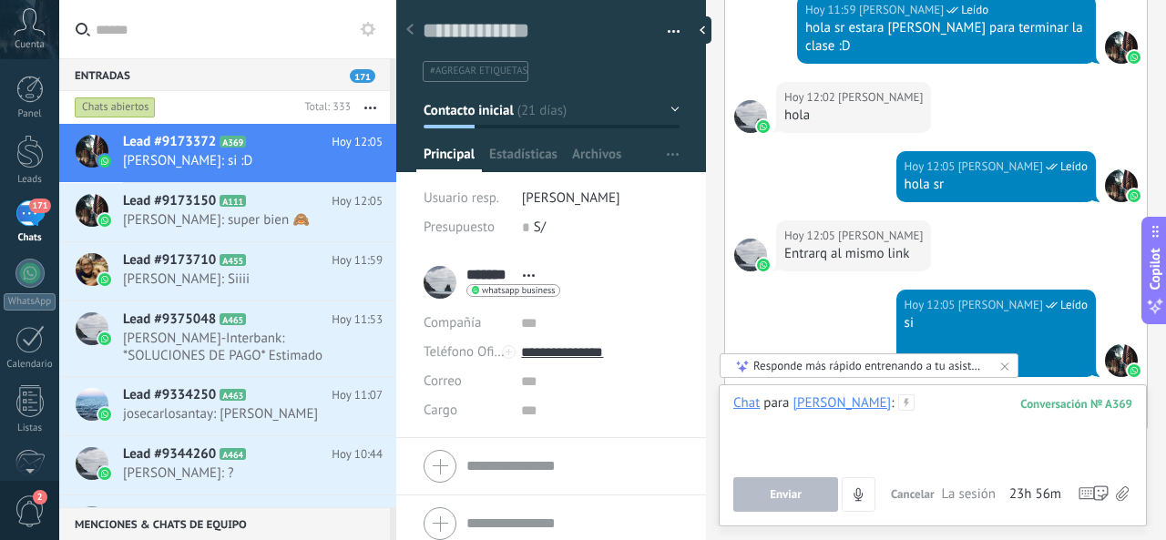
scroll to position [2515, 0]
